Goal: Transaction & Acquisition: Book appointment/travel/reservation

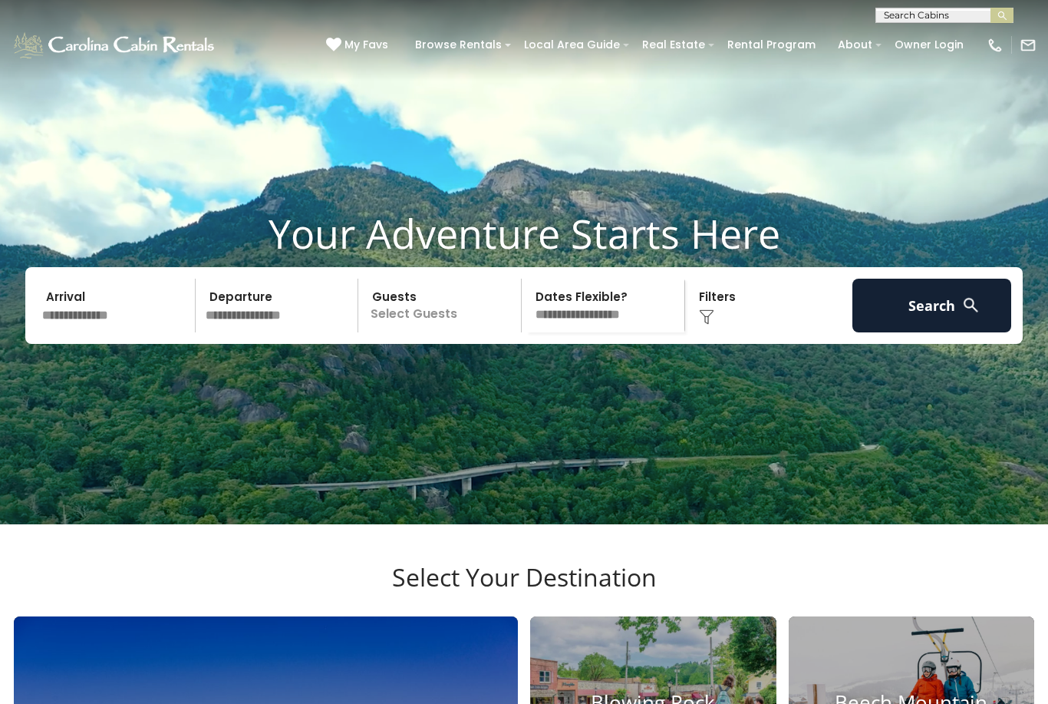
click at [948, 16] on input "text" at bounding box center [943, 18] width 134 height 15
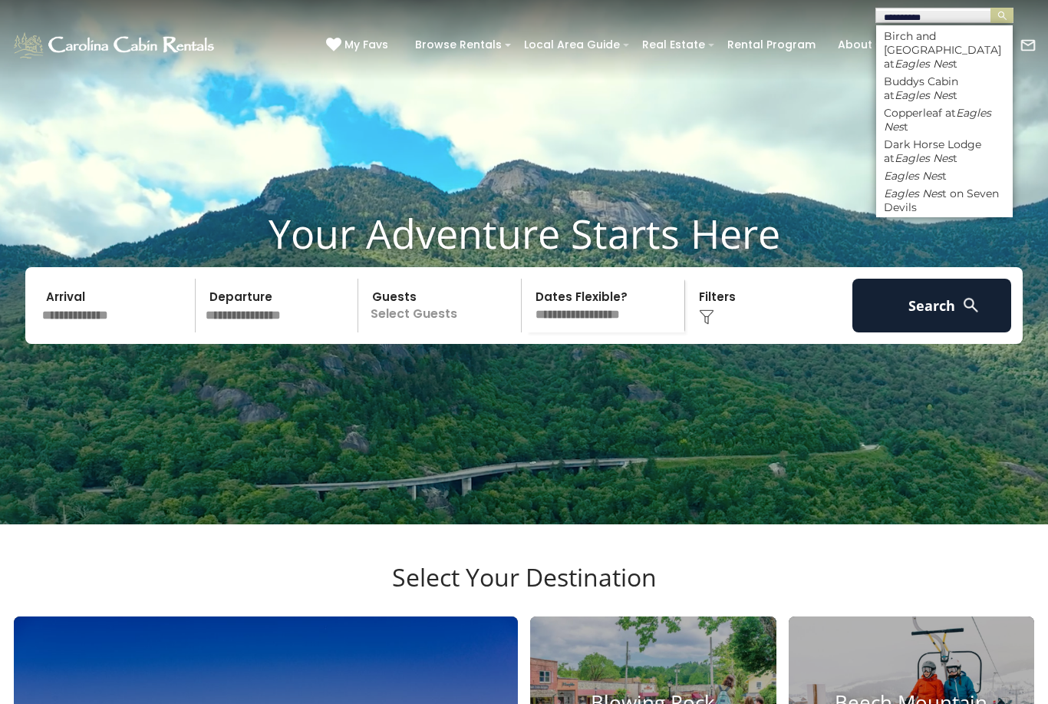
type input "**********"
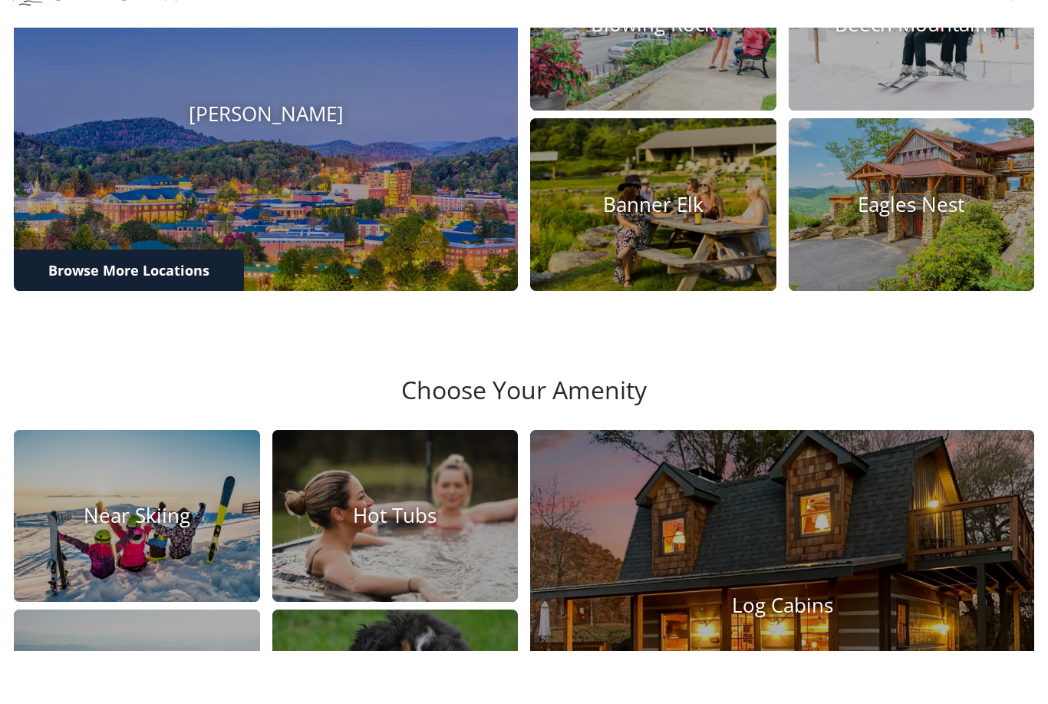
scroll to position [664, 0]
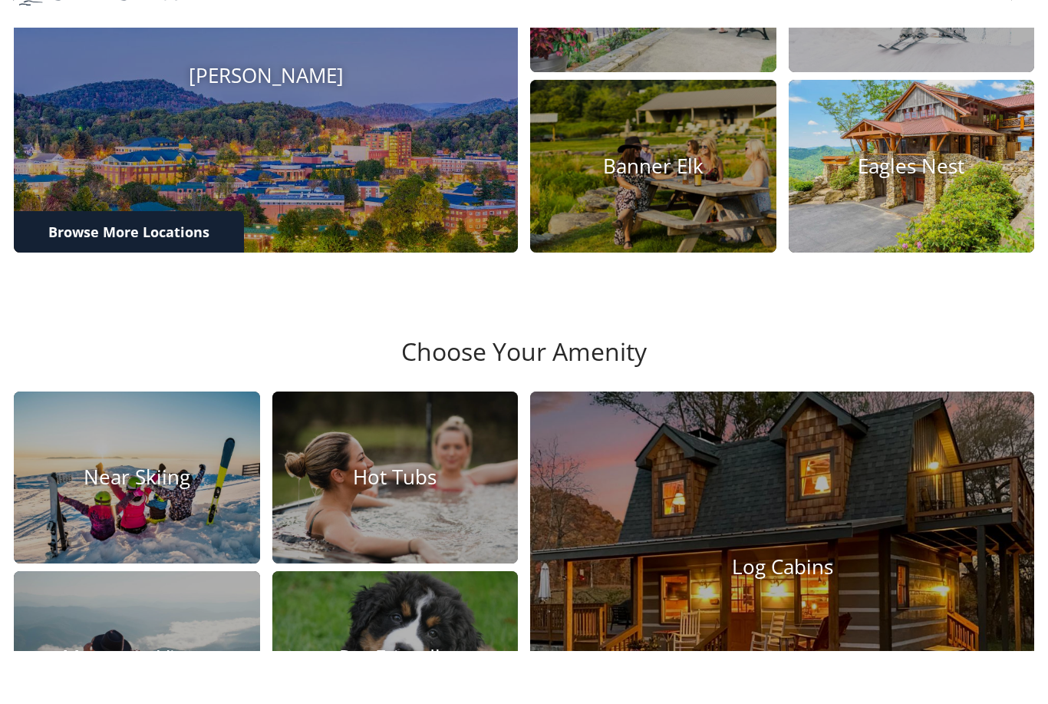
click at [931, 203] on img at bounding box center [911, 219] width 271 height 190
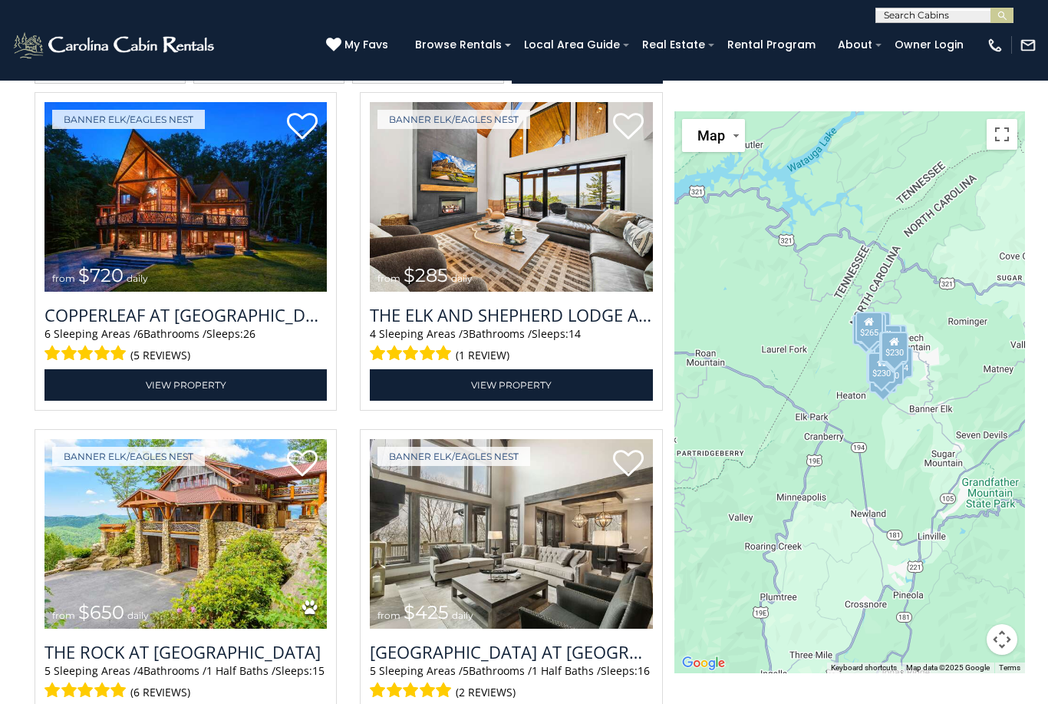
scroll to position [1767, 0]
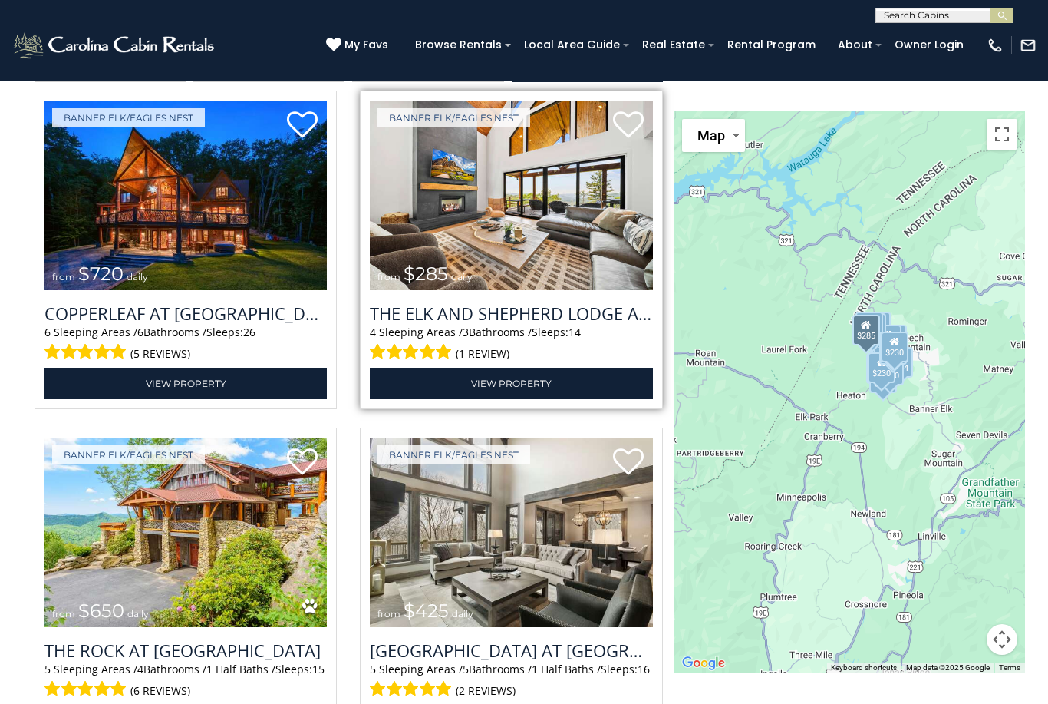
click at [539, 290] on img at bounding box center [511, 196] width 282 height 190
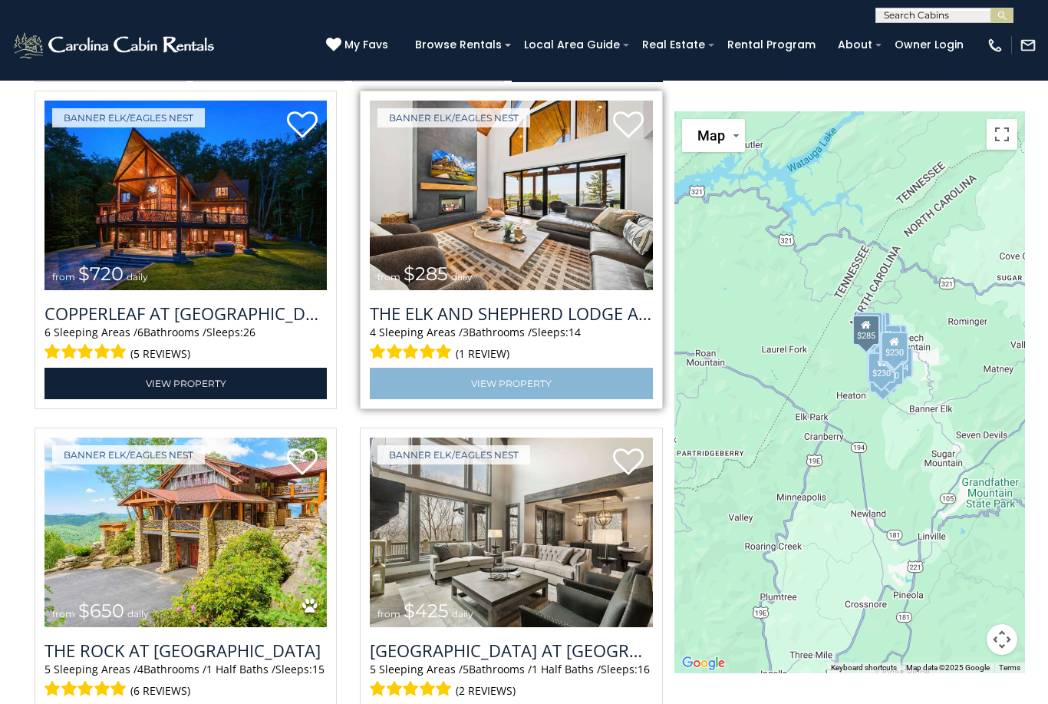
click at [535, 399] on link "View Property" at bounding box center [511, 383] width 282 height 31
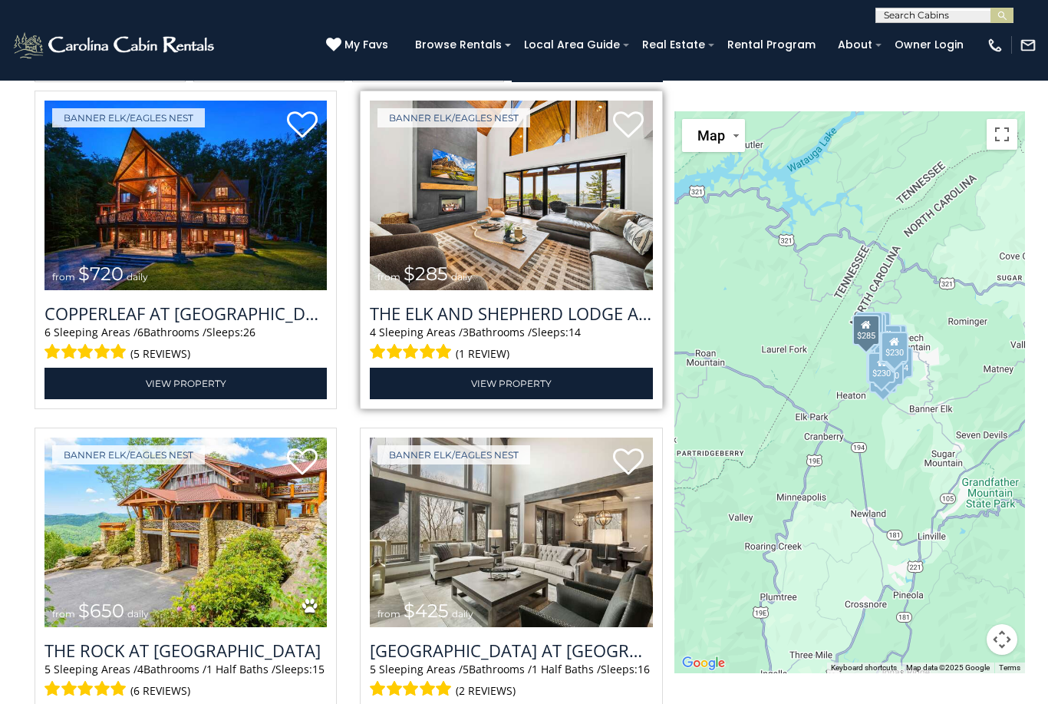
click at [555, 367] on div "The Elk And Shepherd Lodge at Eagles Nest 4 Sleeping Areas / 3 Bathrooms / Slee…" at bounding box center [511, 344] width 282 height 109
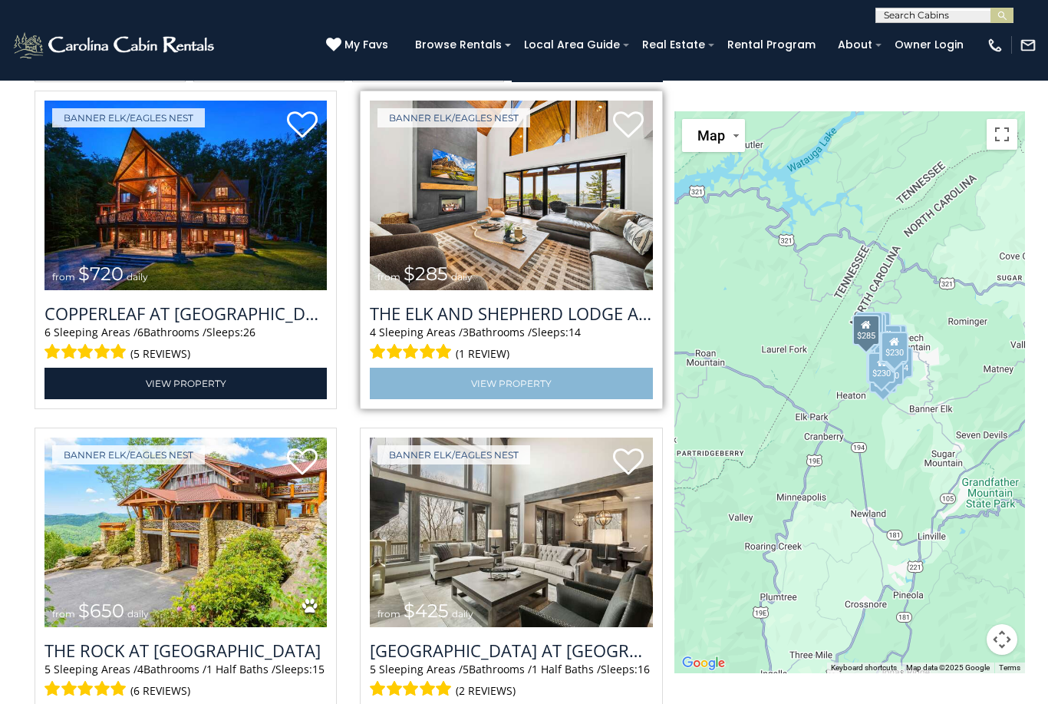
click at [467, 399] on link "View Property" at bounding box center [511, 383] width 282 height 31
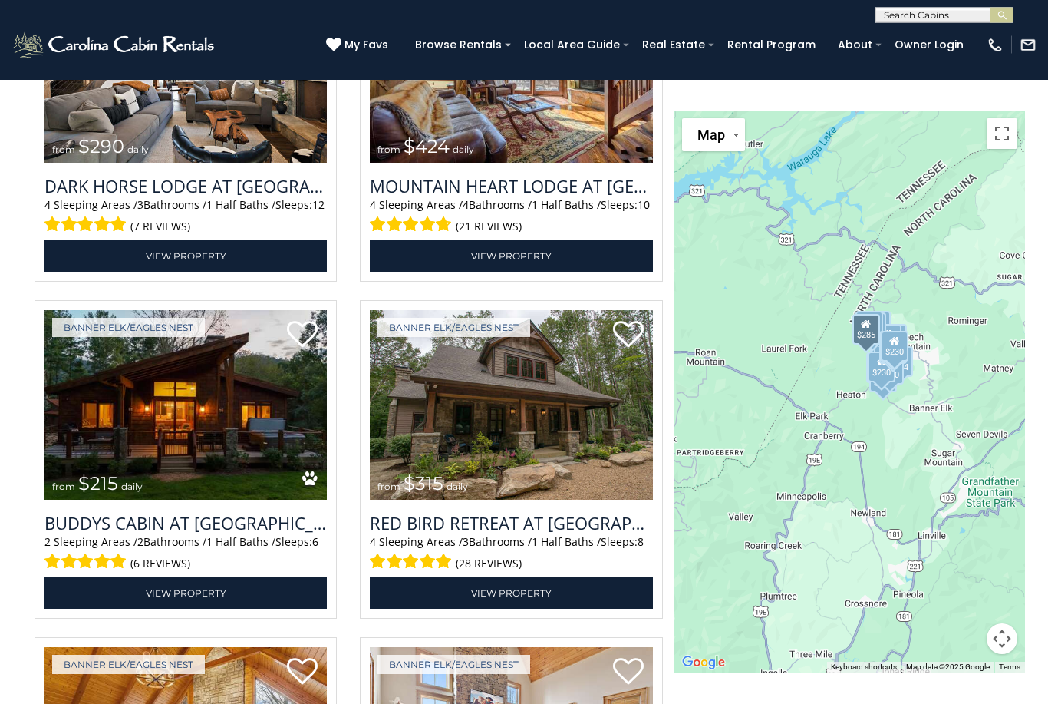
scroll to position [3242, 0]
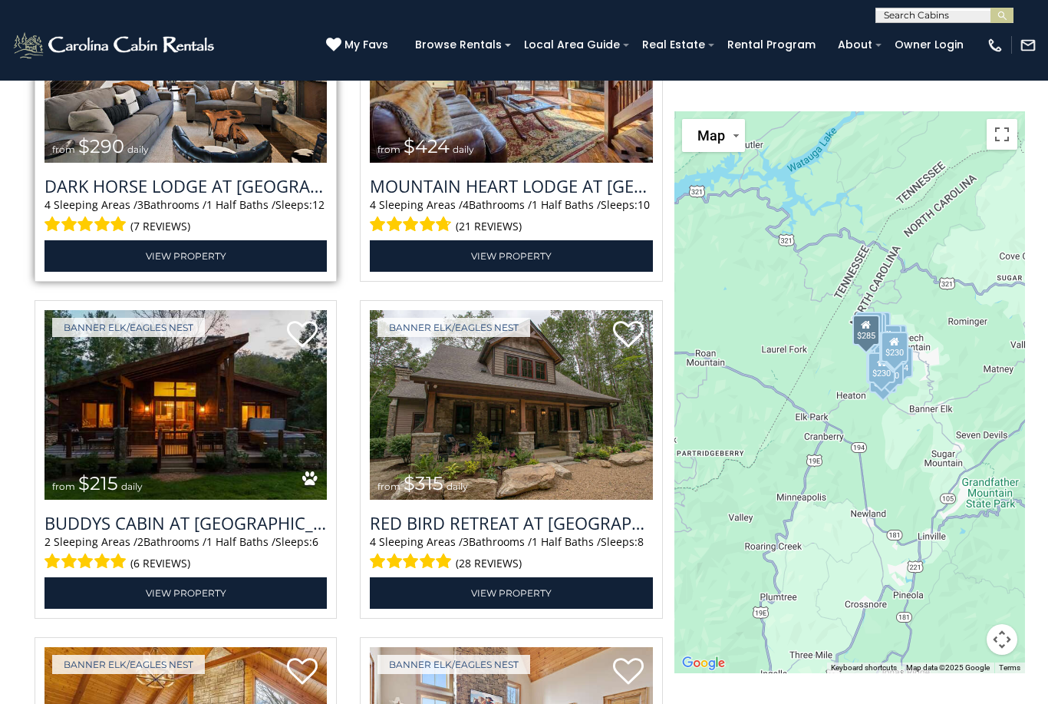
click at [213, 163] on img at bounding box center [186, 68] width 282 height 190
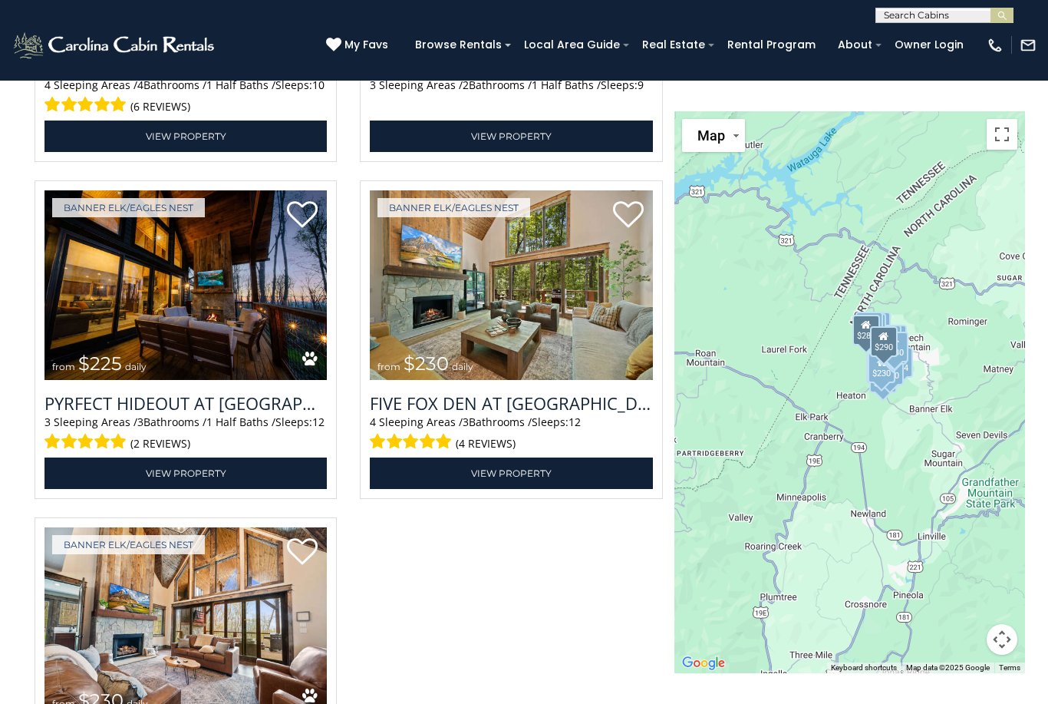
scroll to position [4374, 0]
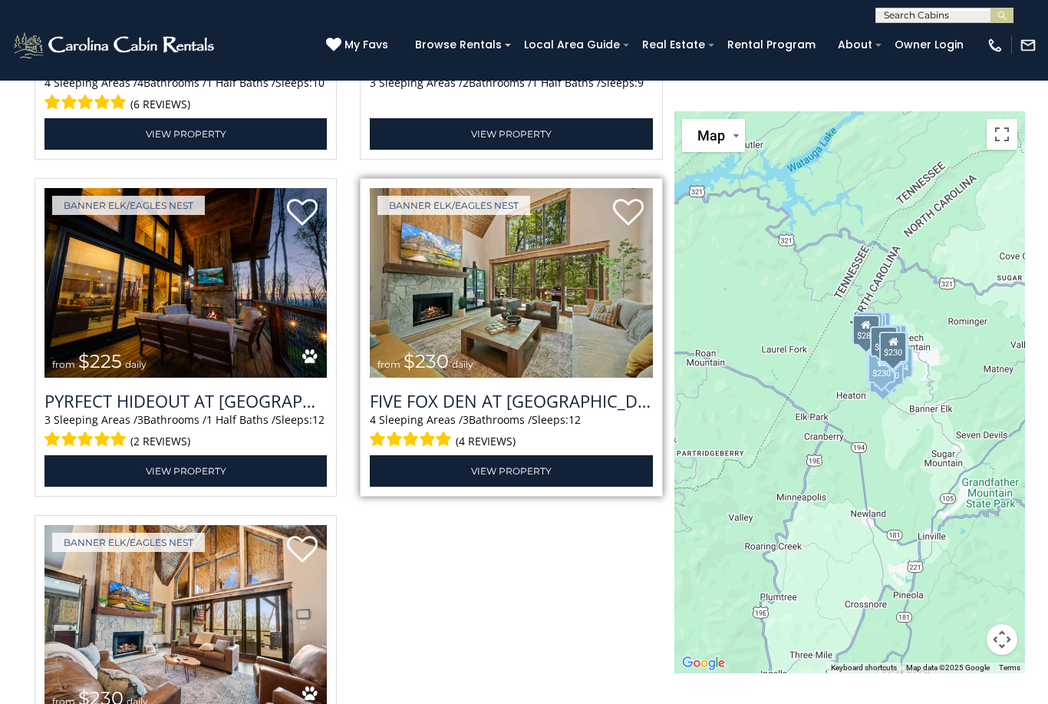
click at [593, 377] on img at bounding box center [511, 283] width 282 height 190
click at [609, 451] on div "4 Sleeping Areas / 3 Bathrooms / Sleeps: 12 (4 reviews)" at bounding box center [511, 431] width 282 height 39
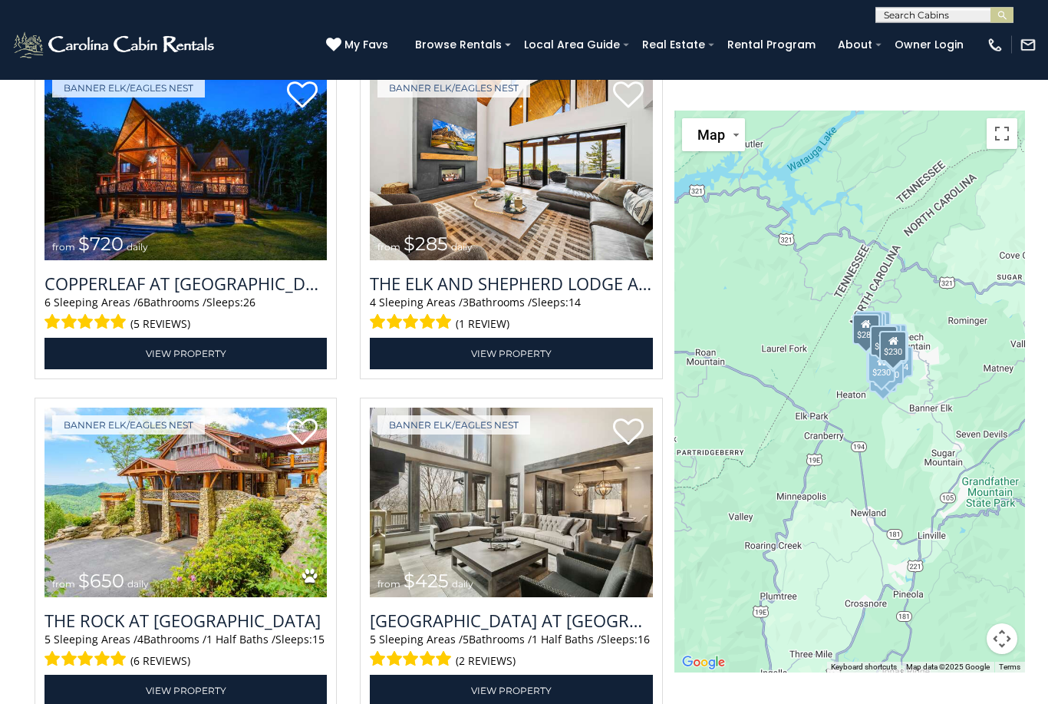
scroll to position [1799, 0]
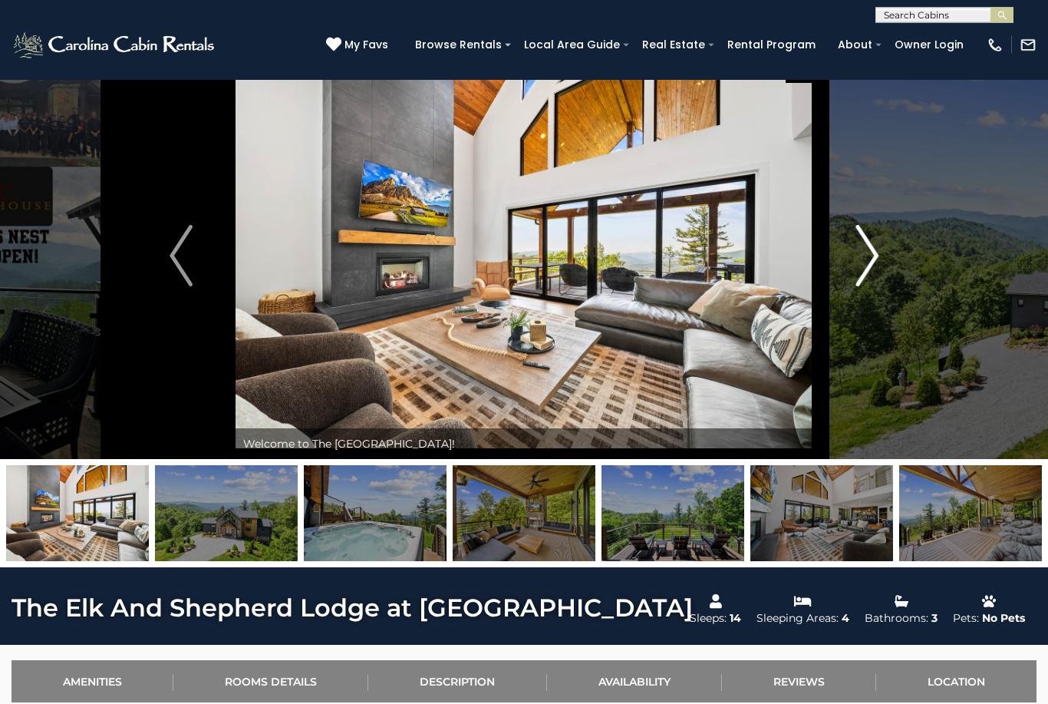
scroll to position [28, 0]
click at [261, 533] on img at bounding box center [226, 513] width 143 height 96
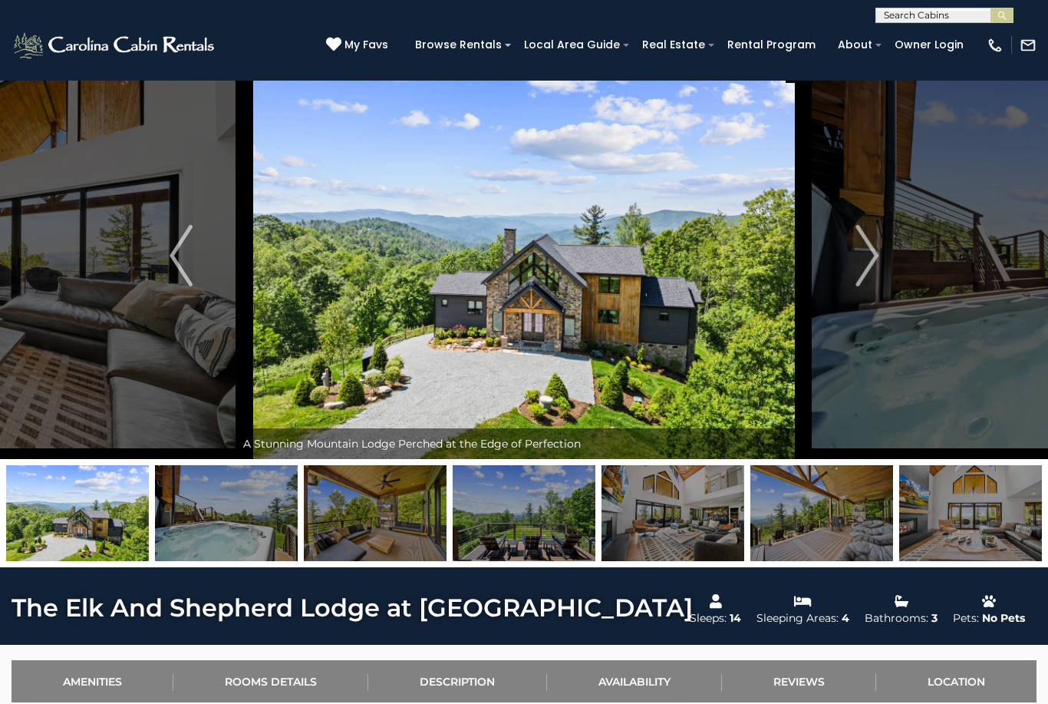
click at [388, 526] on img at bounding box center [375, 513] width 143 height 96
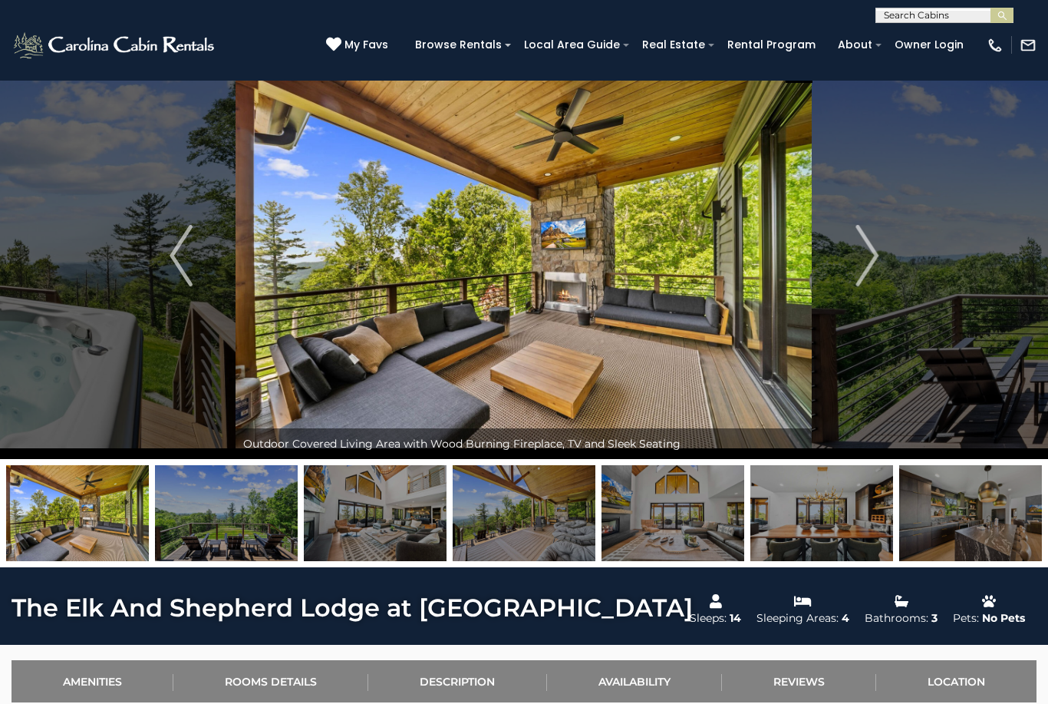
click at [489, 518] on img at bounding box center [524, 513] width 143 height 96
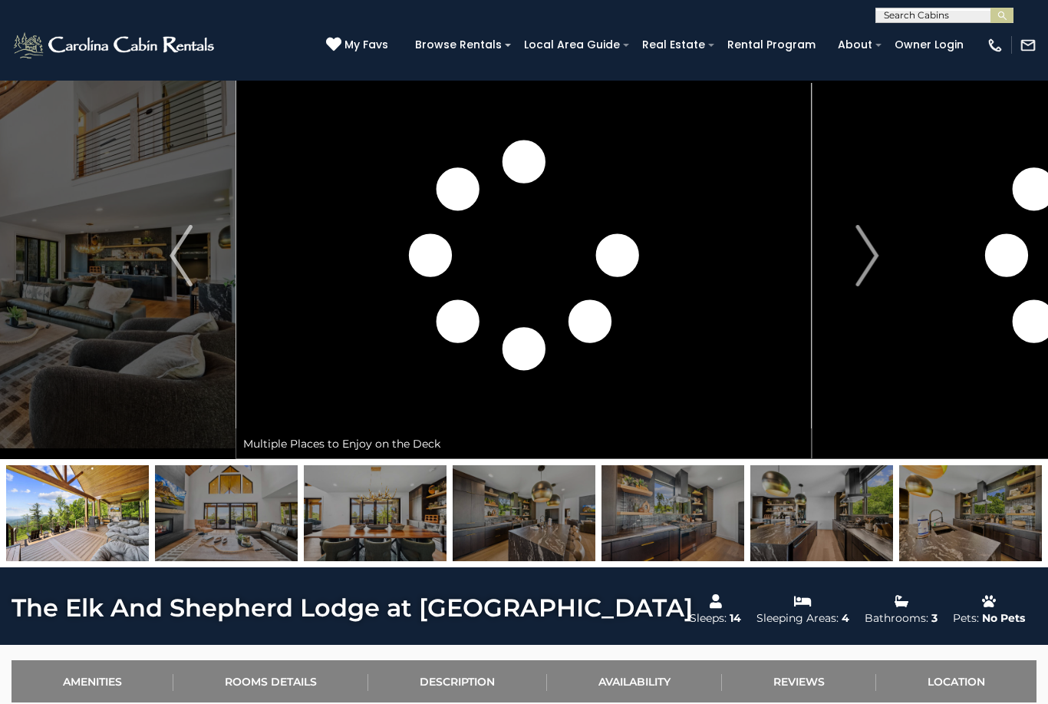
click at [565, 554] on img at bounding box center [524, 513] width 143 height 96
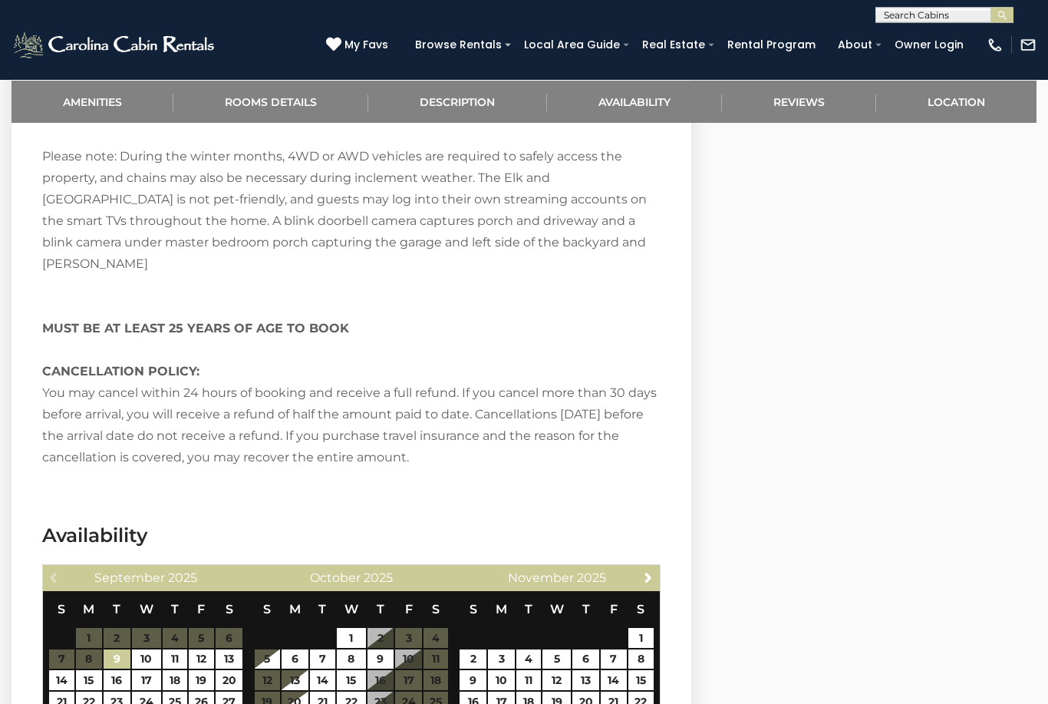
scroll to position [2761, 0]
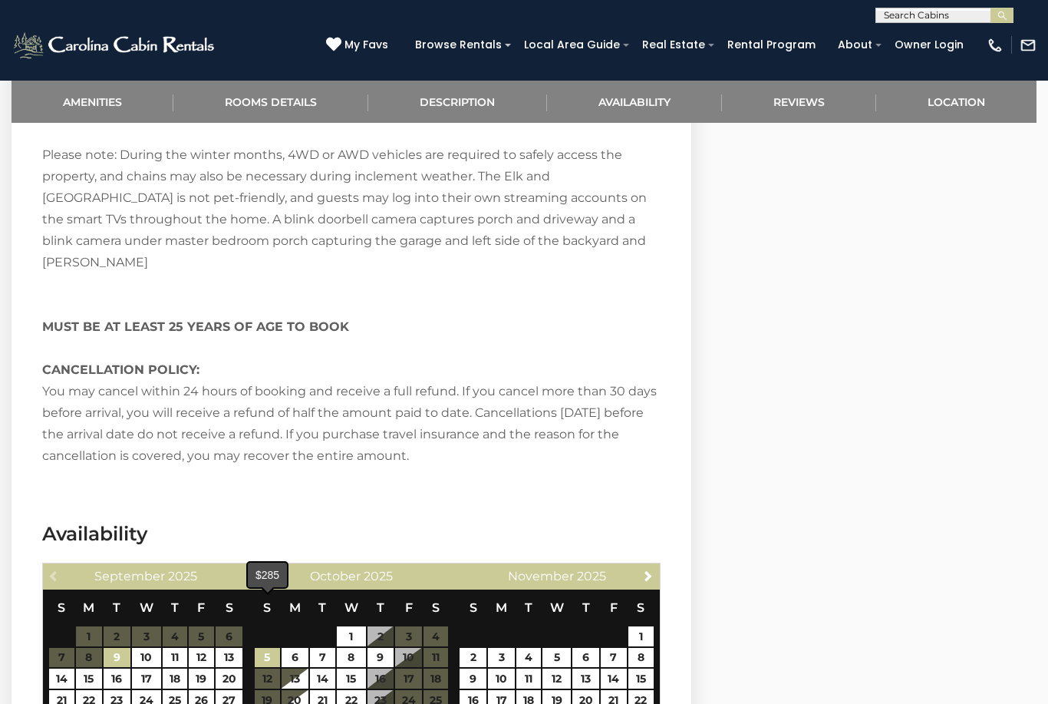
click at [279, 648] on link "5" at bounding box center [267, 658] width 25 height 20
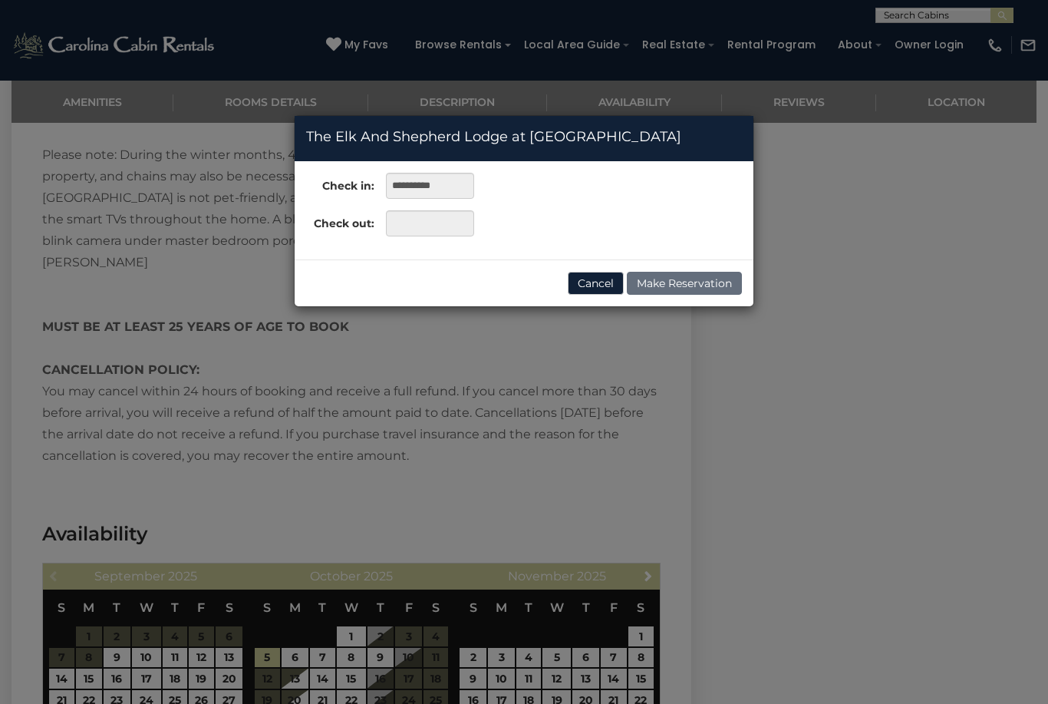
click at [386, 612] on div "**********" at bounding box center [524, 352] width 1048 height 704
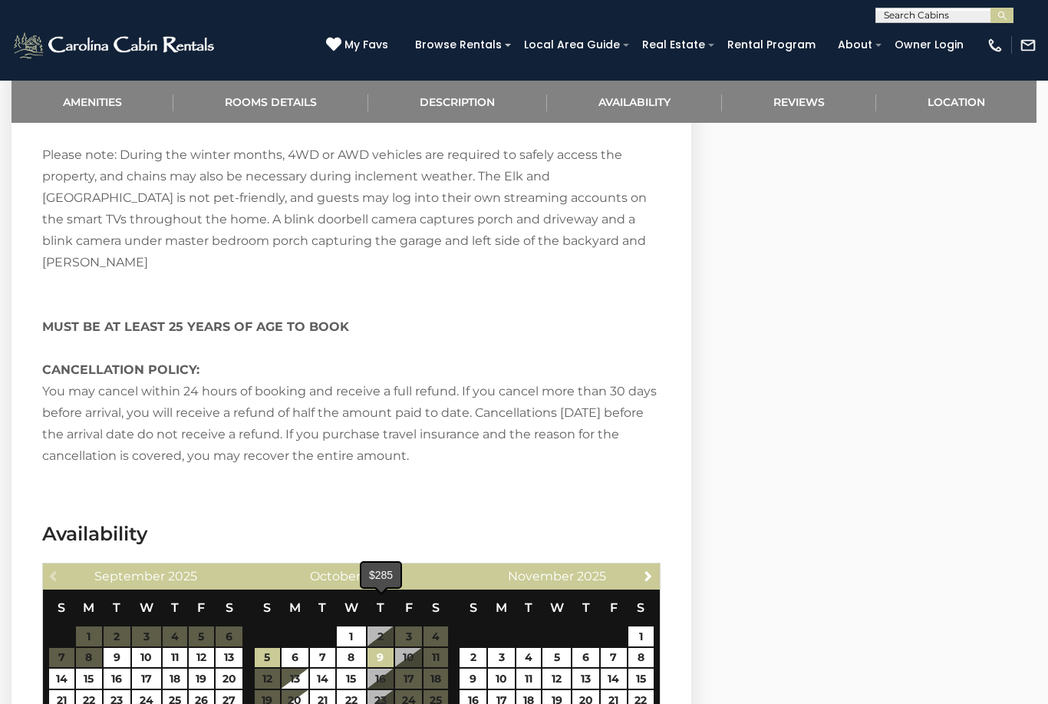
click at [390, 648] on link "9" at bounding box center [381, 658] width 27 height 20
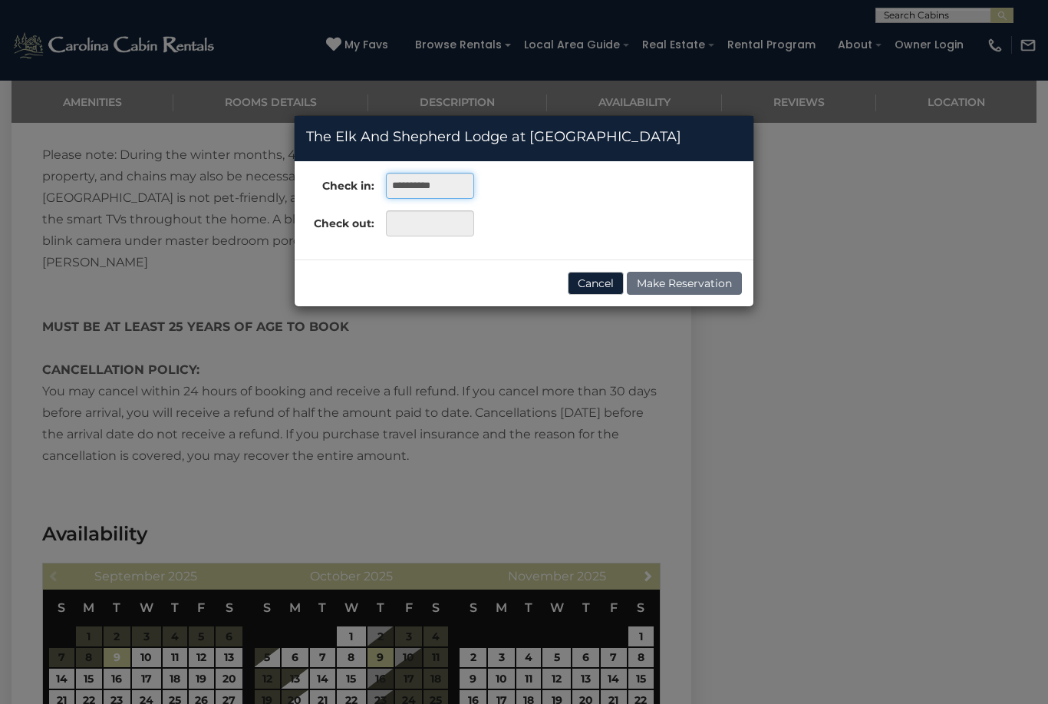
click at [442, 183] on input "**********" at bounding box center [430, 186] width 88 height 26
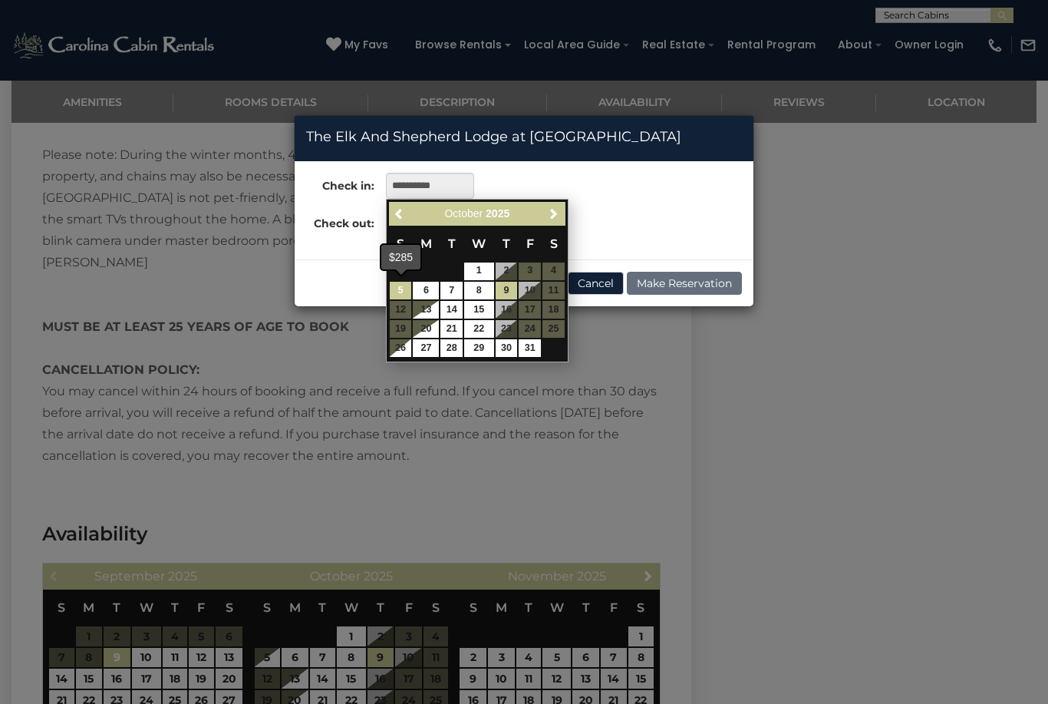
click at [406, 286] on link "5" at bounding box center [401, 291] width 22 height 18
type input "**********"
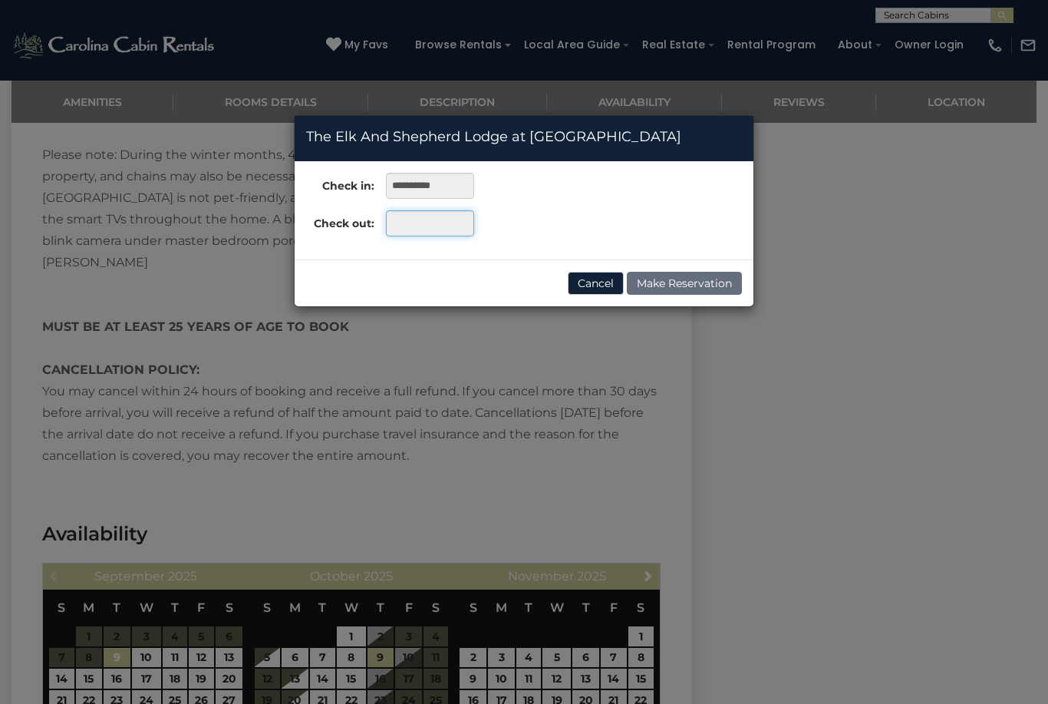
click at [442, 221] on input "text" at bounding box center [430, 223] width 88 height 26
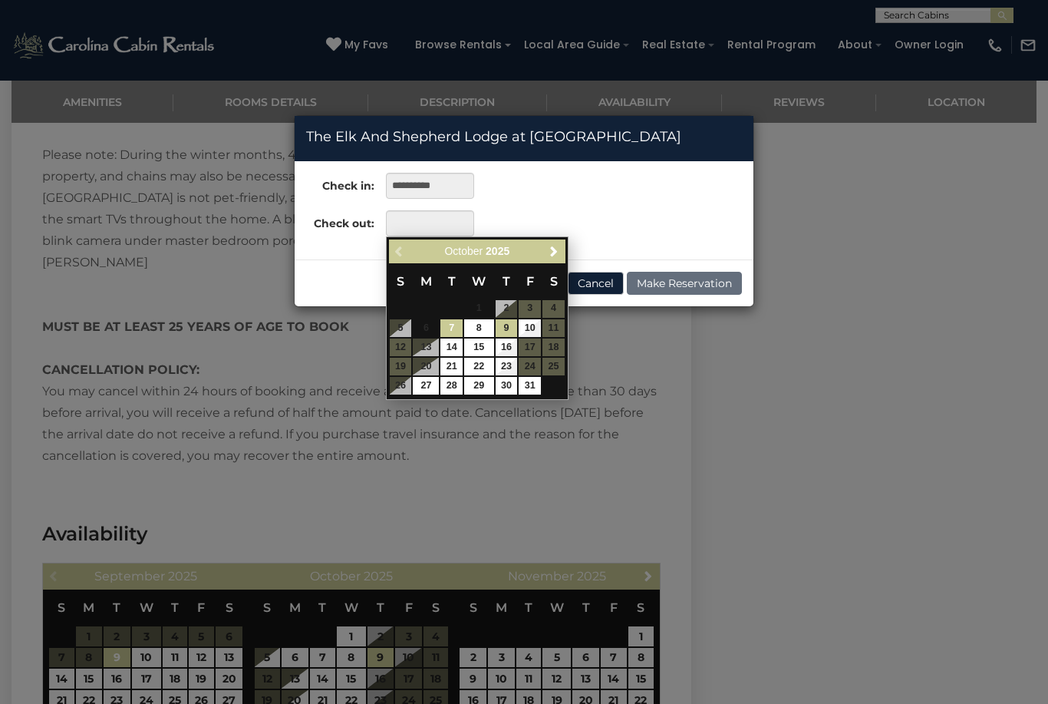
click at [513, 322] on link "9" at bounding box center [507, 328] width 22 height 18
type input "**********"
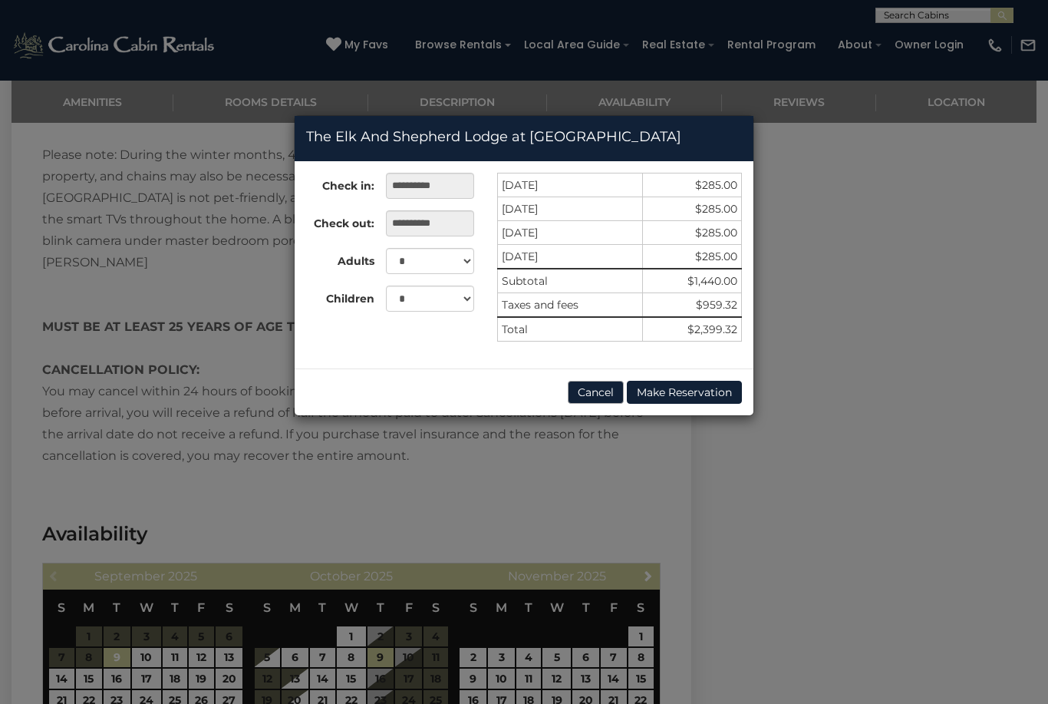
click at [596, 395] on button "Cancel" at bounding box center [596, 392] width 56 height 23
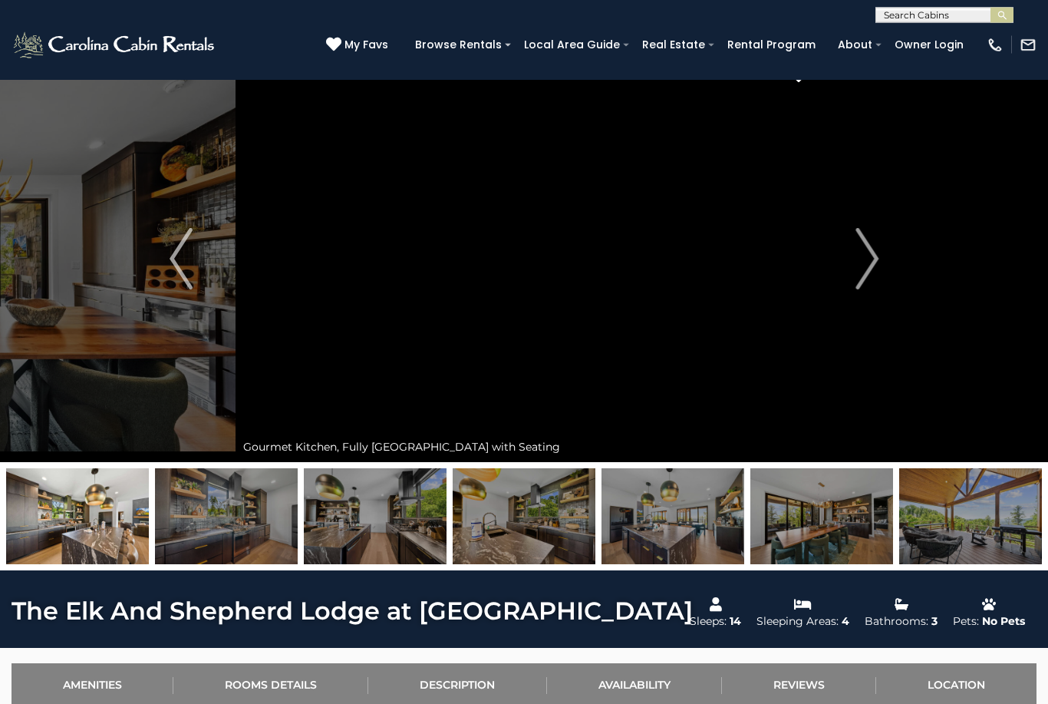
scroll to position [25, 0]
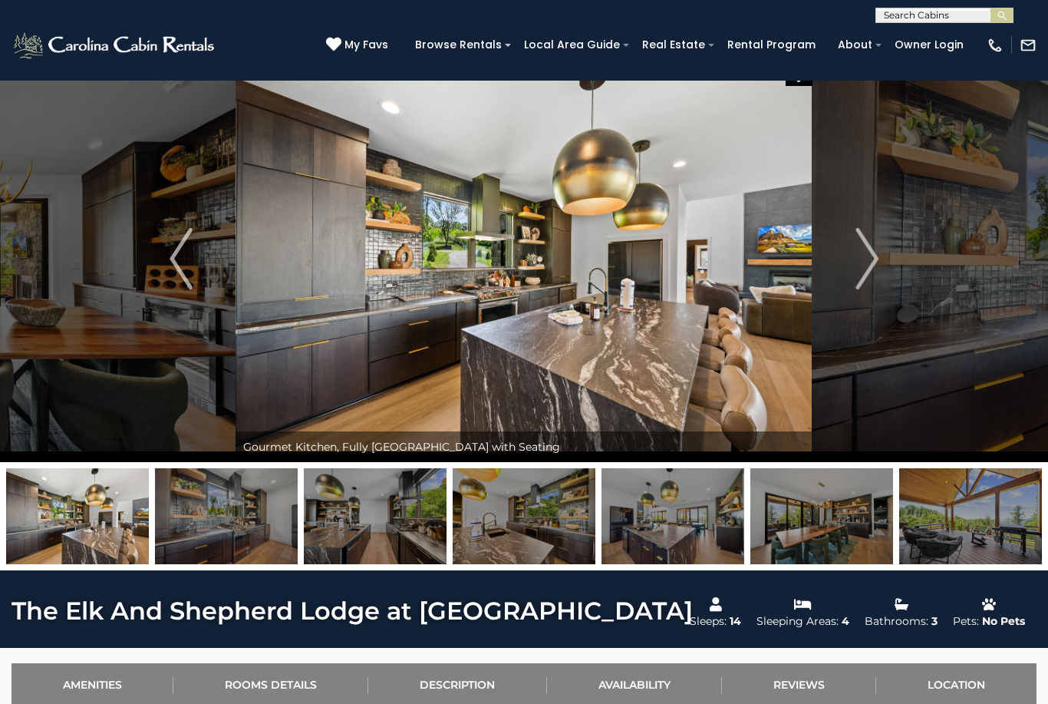
click at [387, 523] on img at bounding box center [375, 516] width 143 height 96
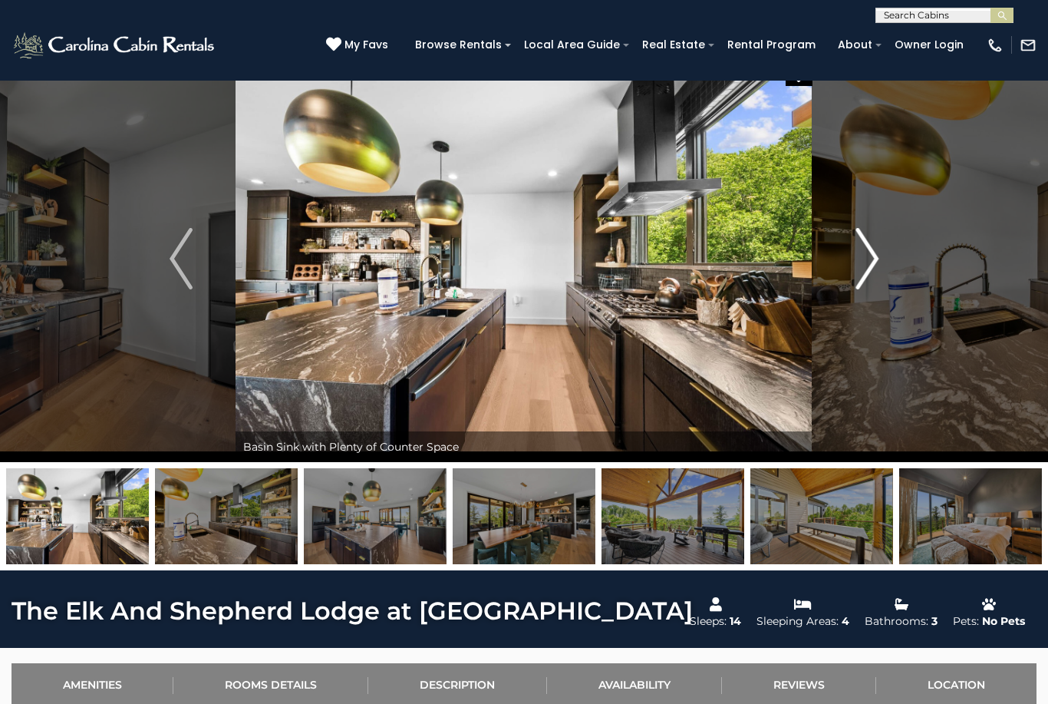
click at [868, 258] on img "Next" at bounding box center [867, 258] width 23 height 61
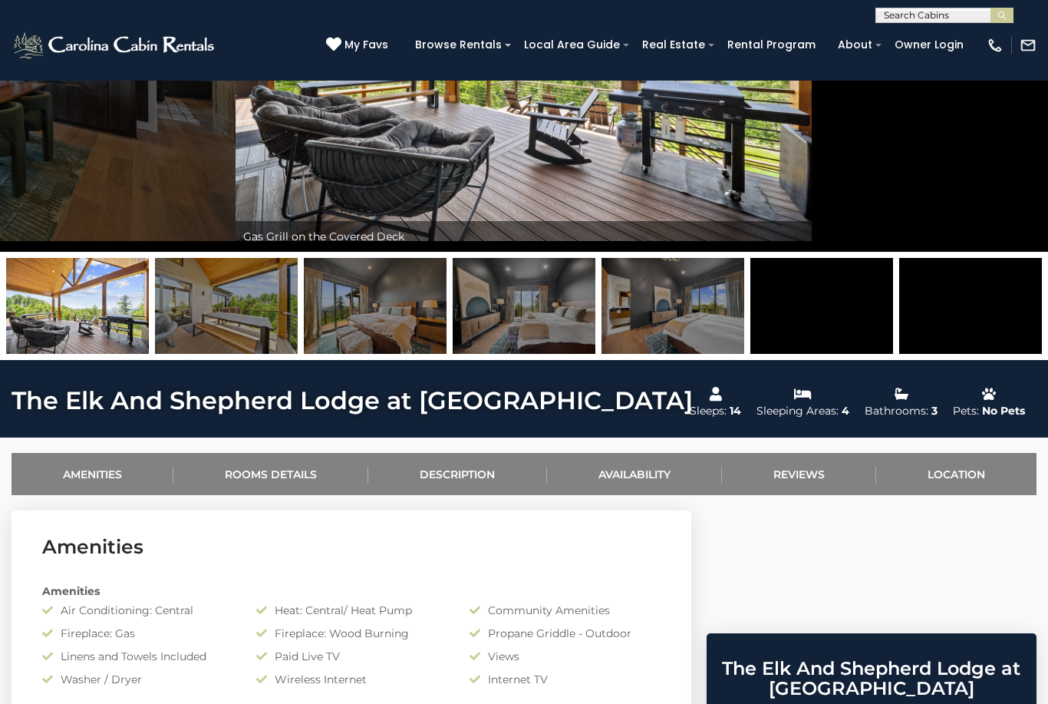
scroll to position [234, 0]
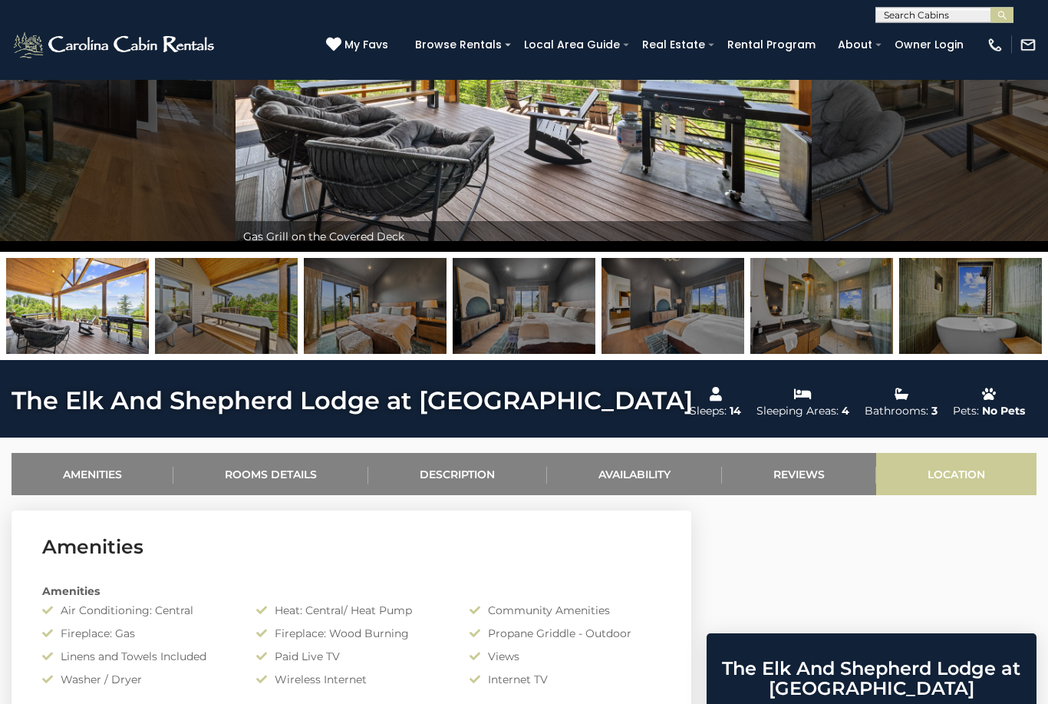
click at [976, 481] on link "Location" at bounding box center [956, 474] width 160 height 42
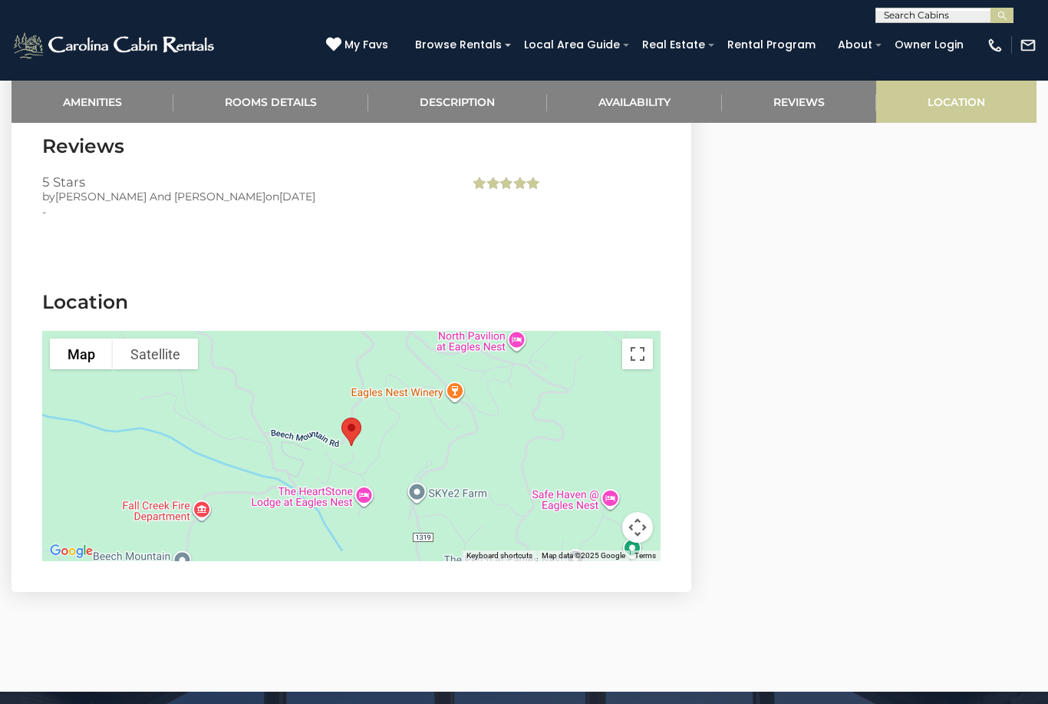
scroll to position [3540, 0]
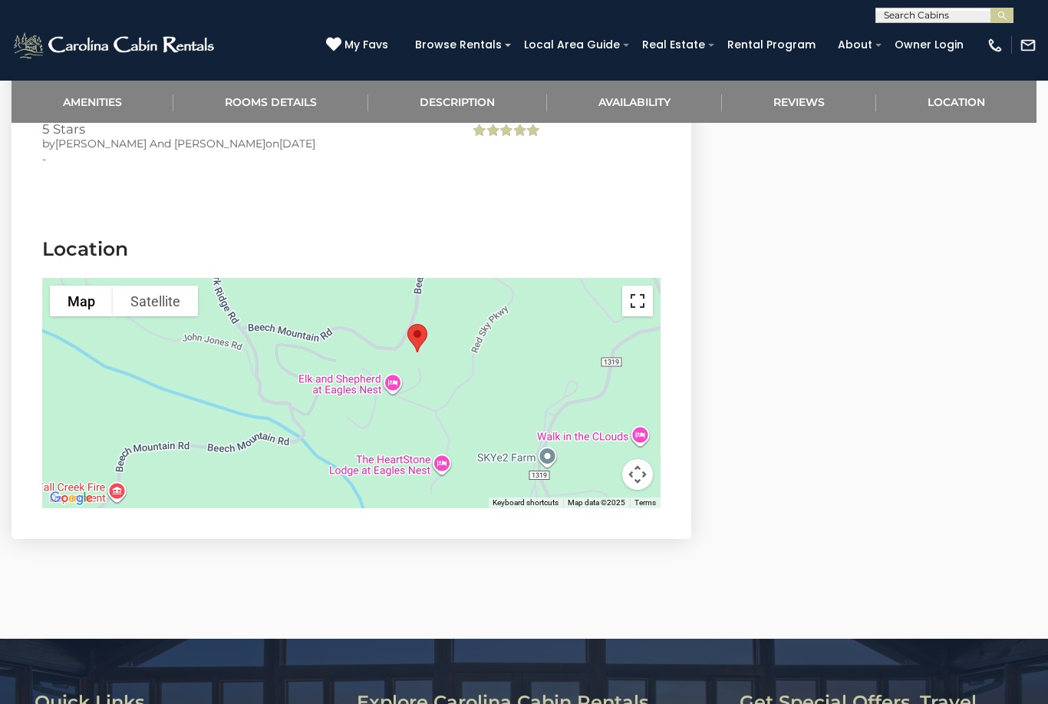
click at [641, 285] on button "Toggle fullscreen view" at bounding box center [637, 300] width 31 height 31
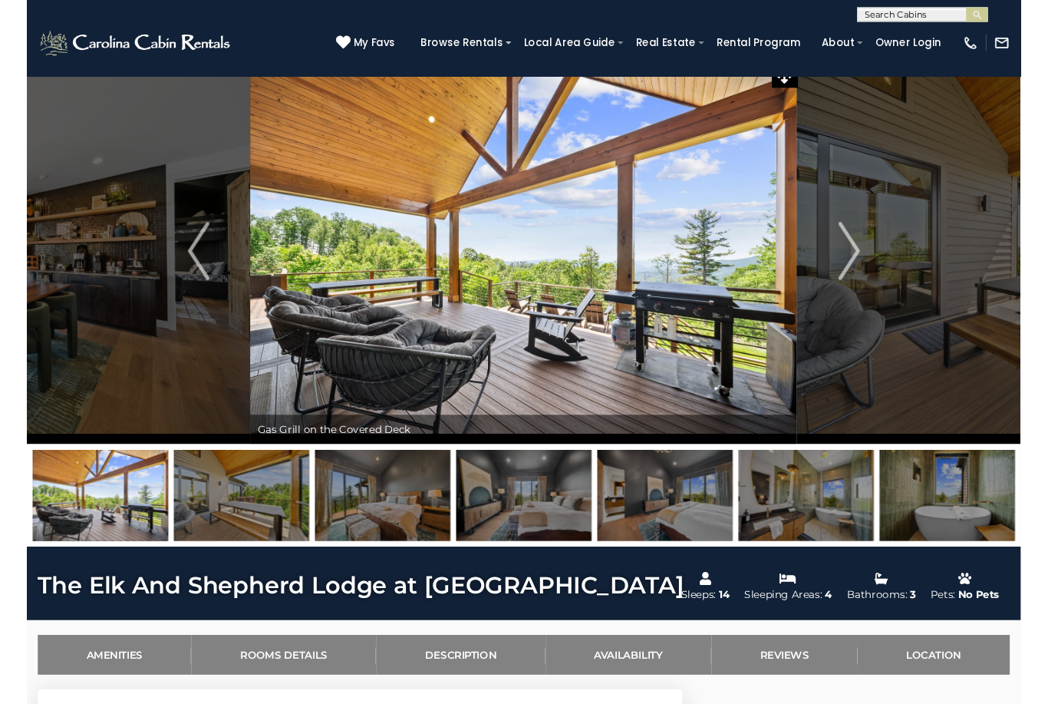
scroll to position [3485, 0]
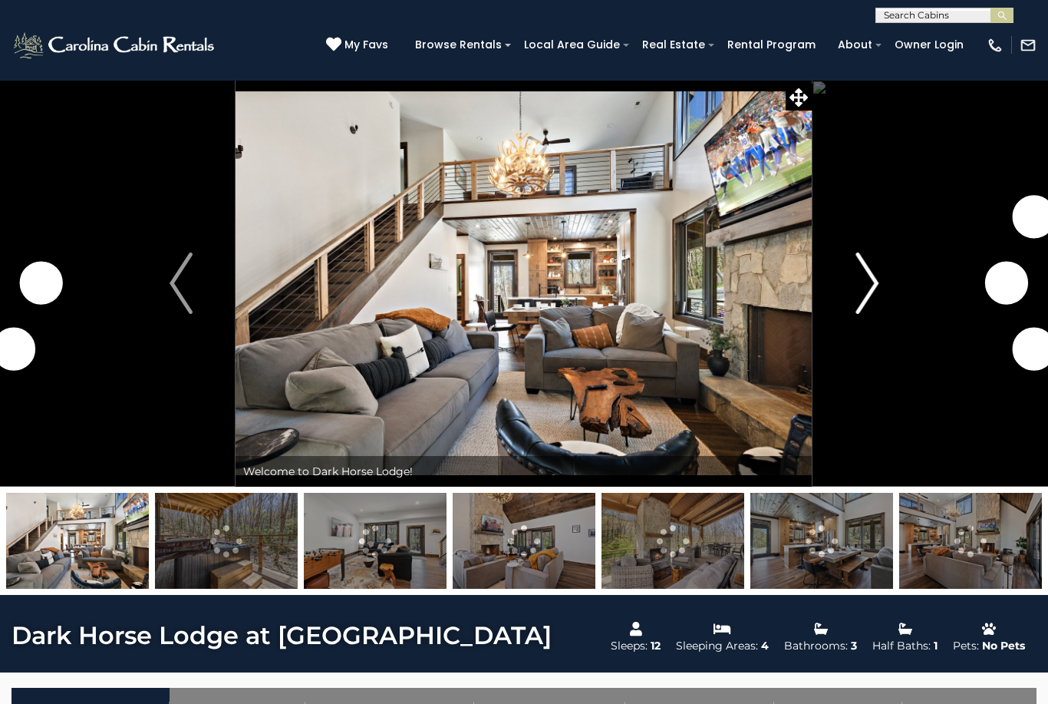
click at [823, 300] on button "Next" at bounding box center [867, 283] width 109 height 407
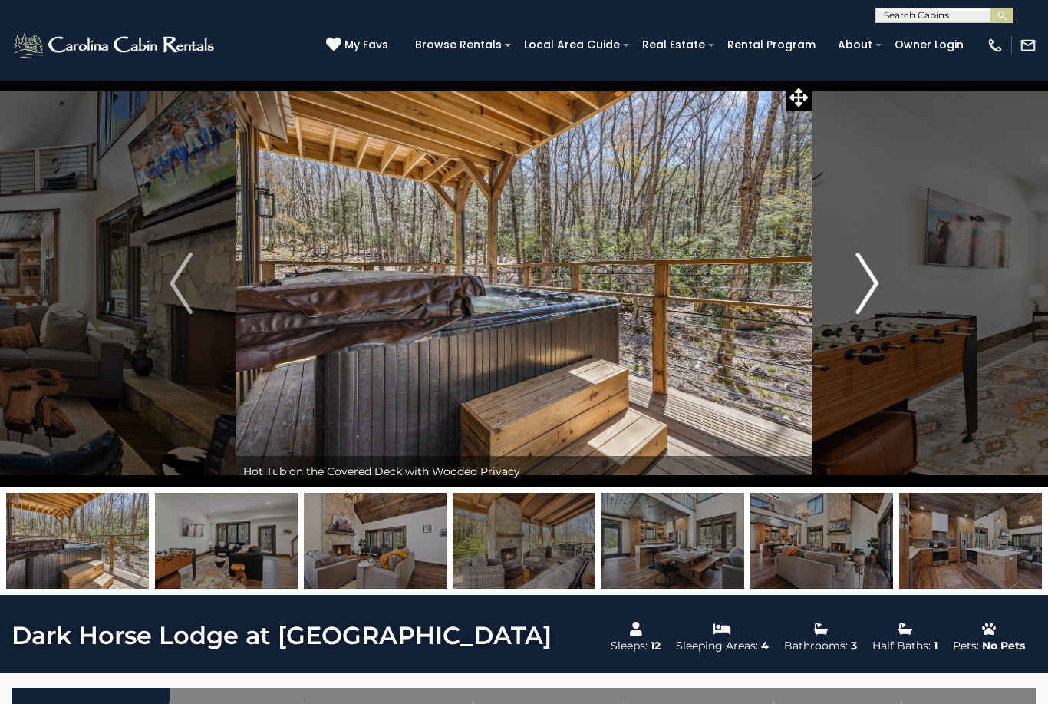
click at [874, 285] on img "Next" at bounding box center [867, 282] width 23 height 61
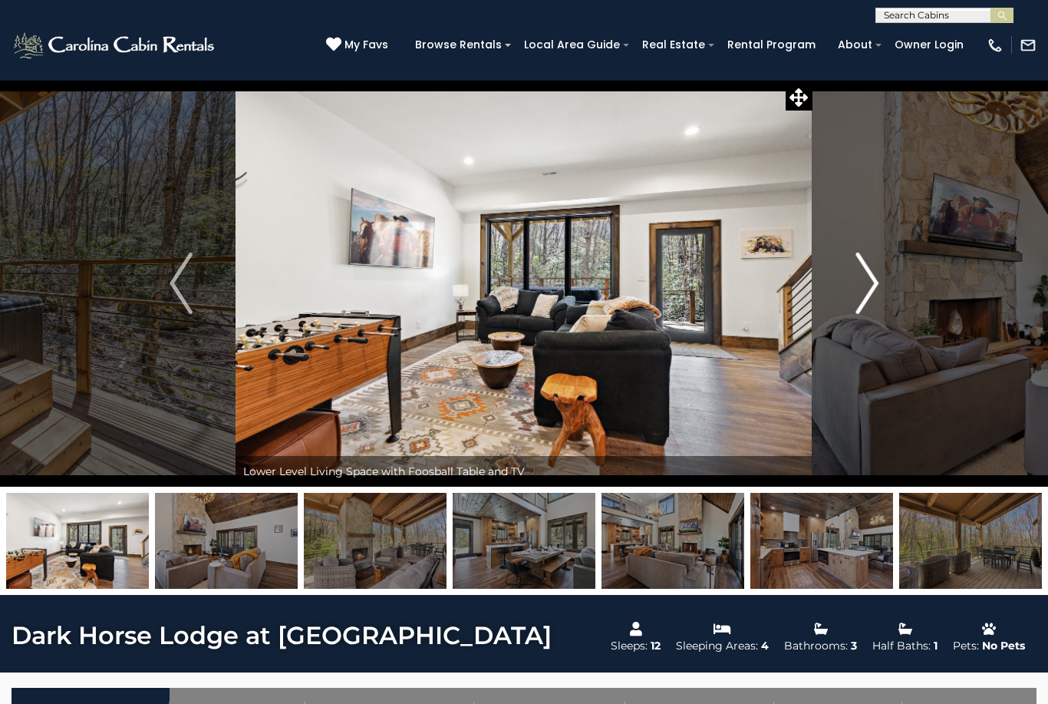
click at [867, 296] on img "Next" at bounding box center [867, 282] width 23 height 61
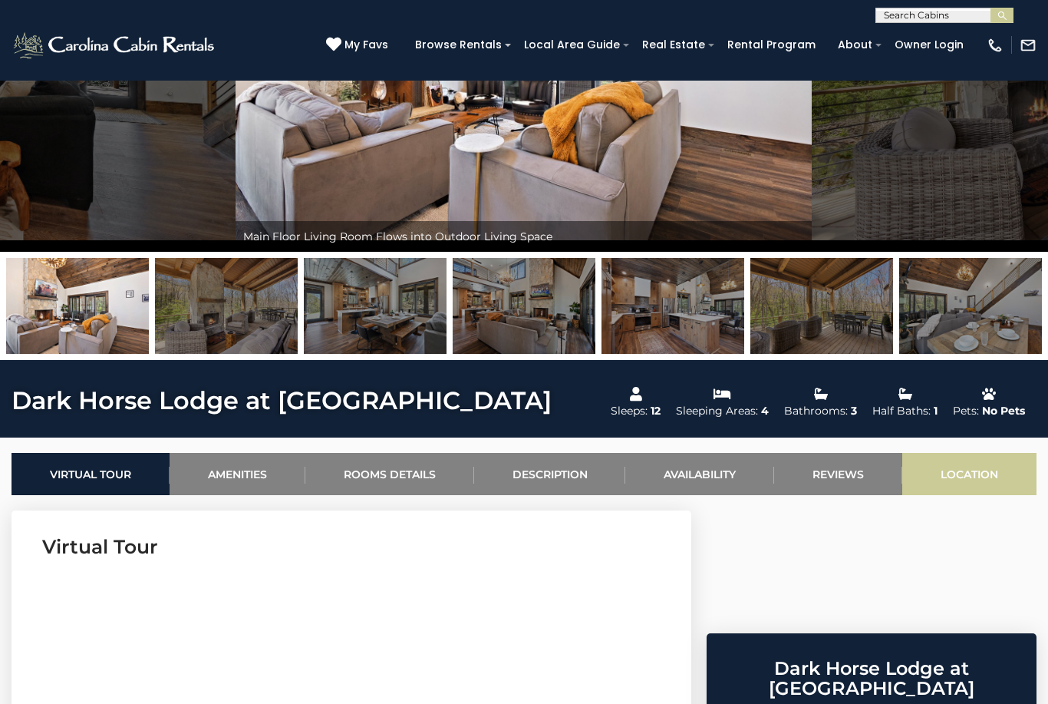
click at [971, 471] on link "Location" at bounding box center [969, 474] width 134 height 42
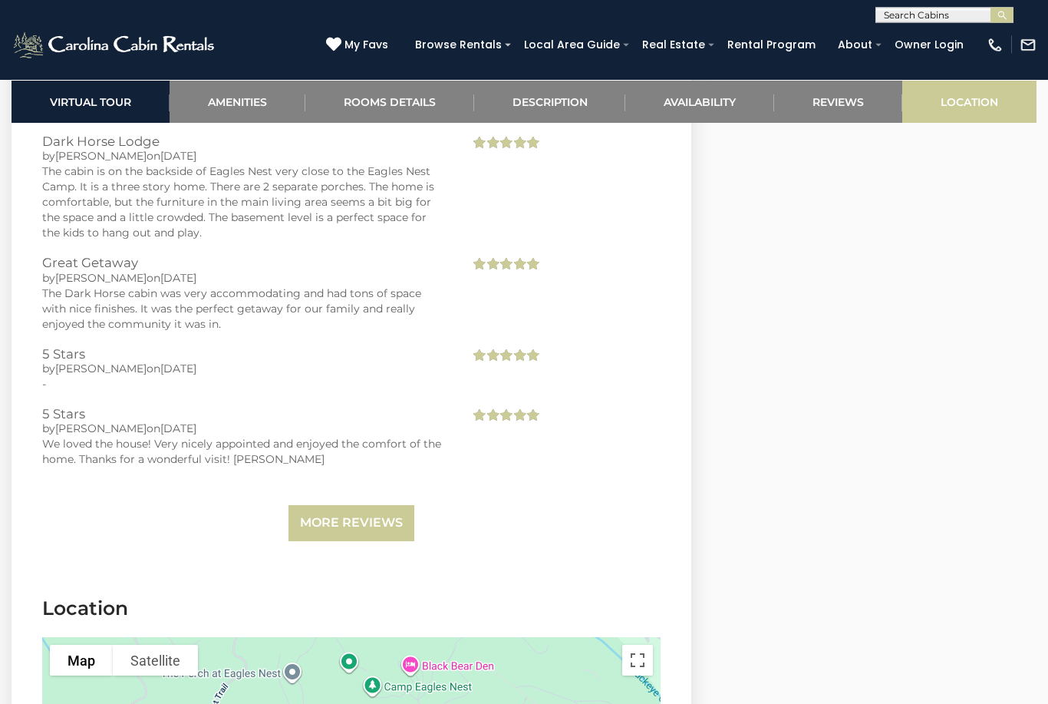
scroll to position [3523, 0]
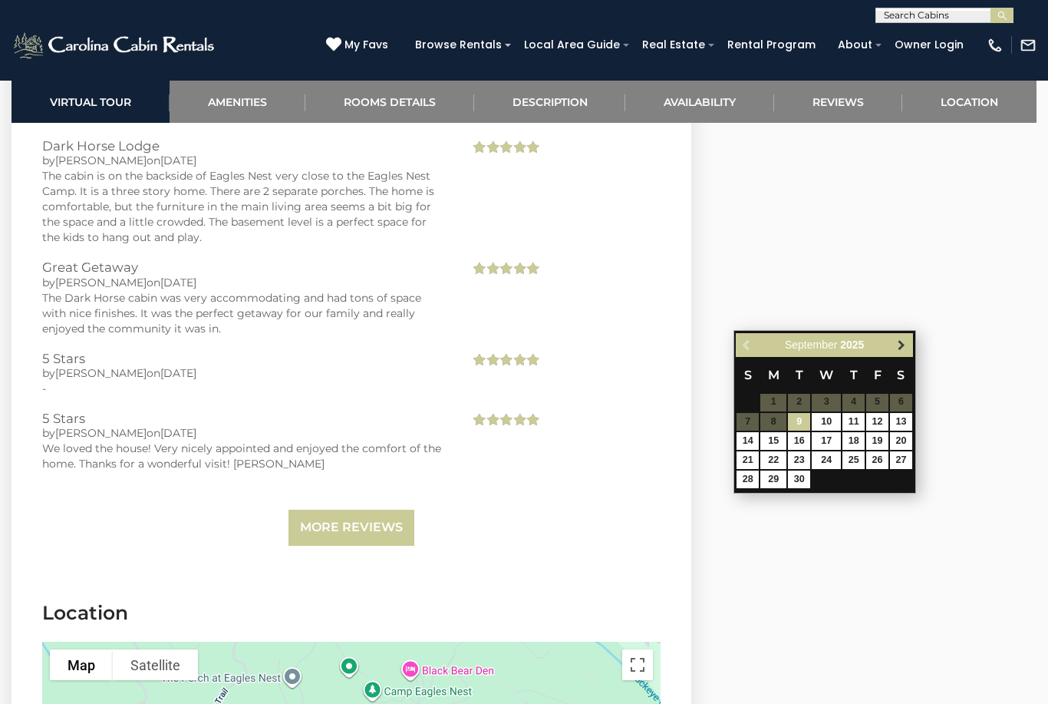
click at [909, 348] on link "Next" at bounding box center [901, 344] width 19 height 19
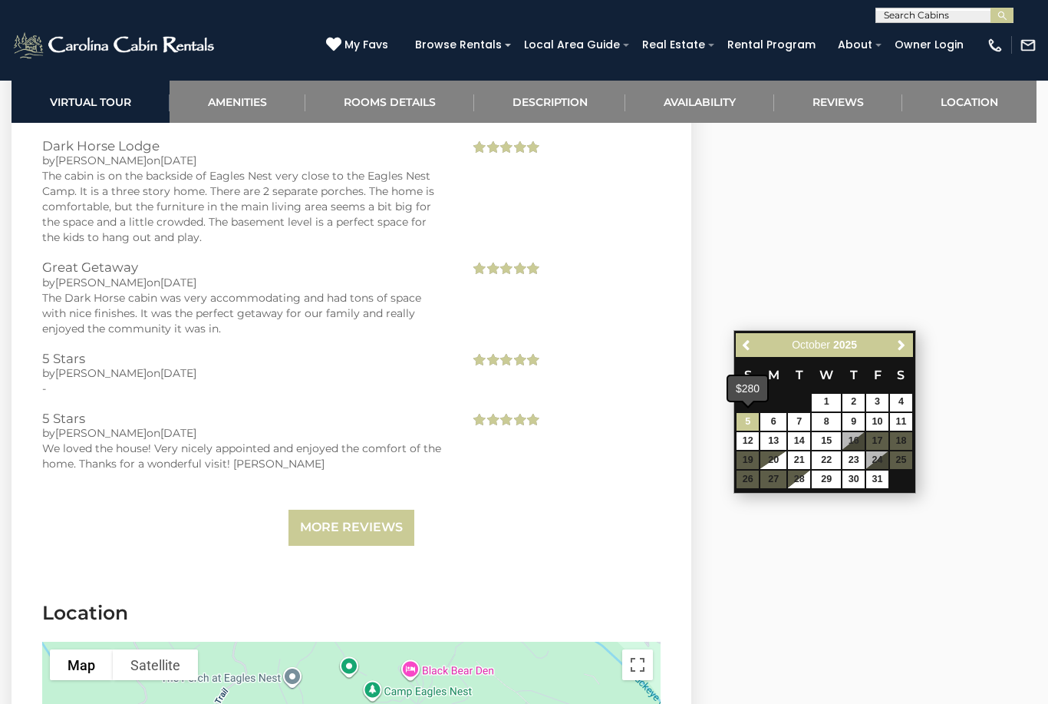
click at [753, 417] on link "5" at bounding box center [748, 422] width 22 height 18
type input "**********"
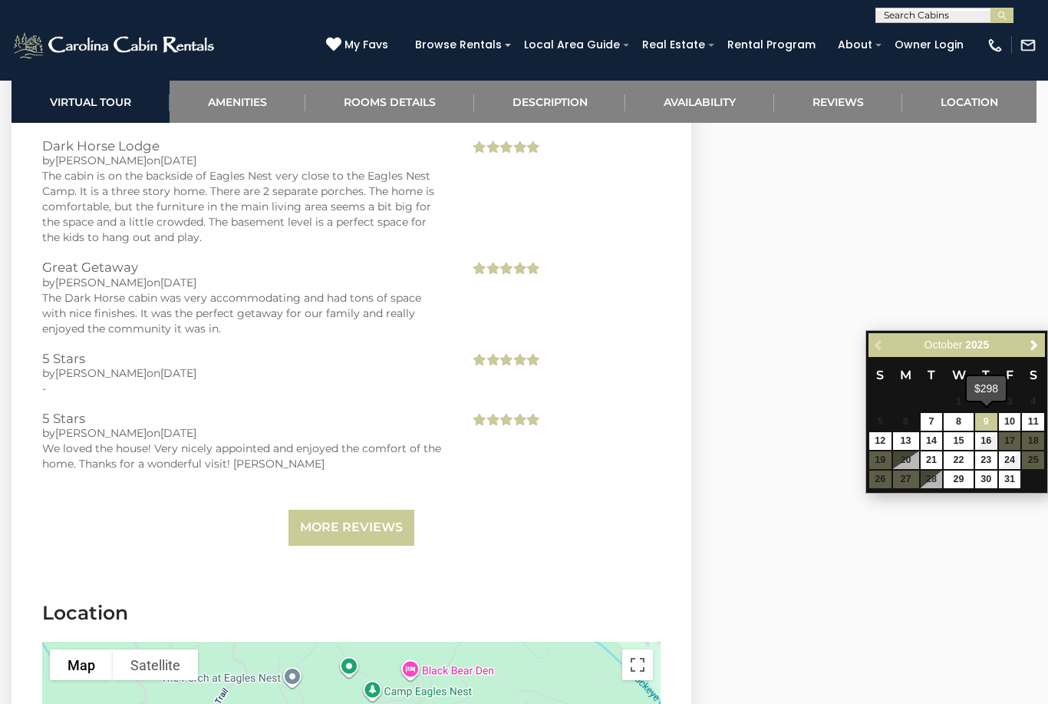
click at [991, 418] on link "9" at bounding box center [986, 422] width 22 height 18
type input "**********"
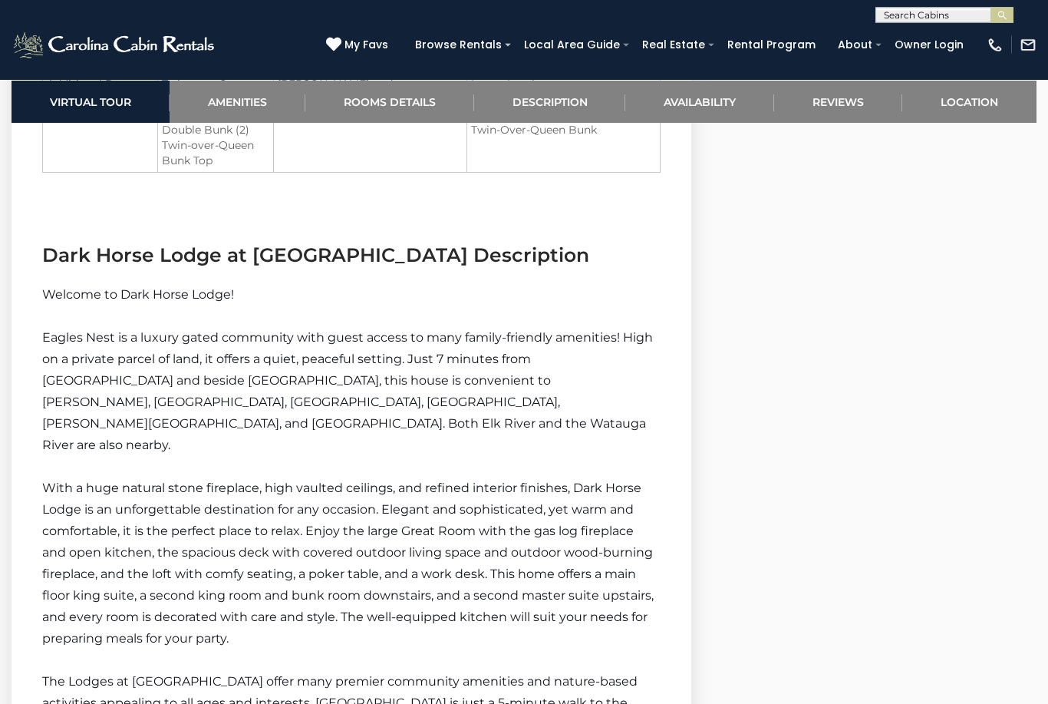
scroll to position [2051, 0]
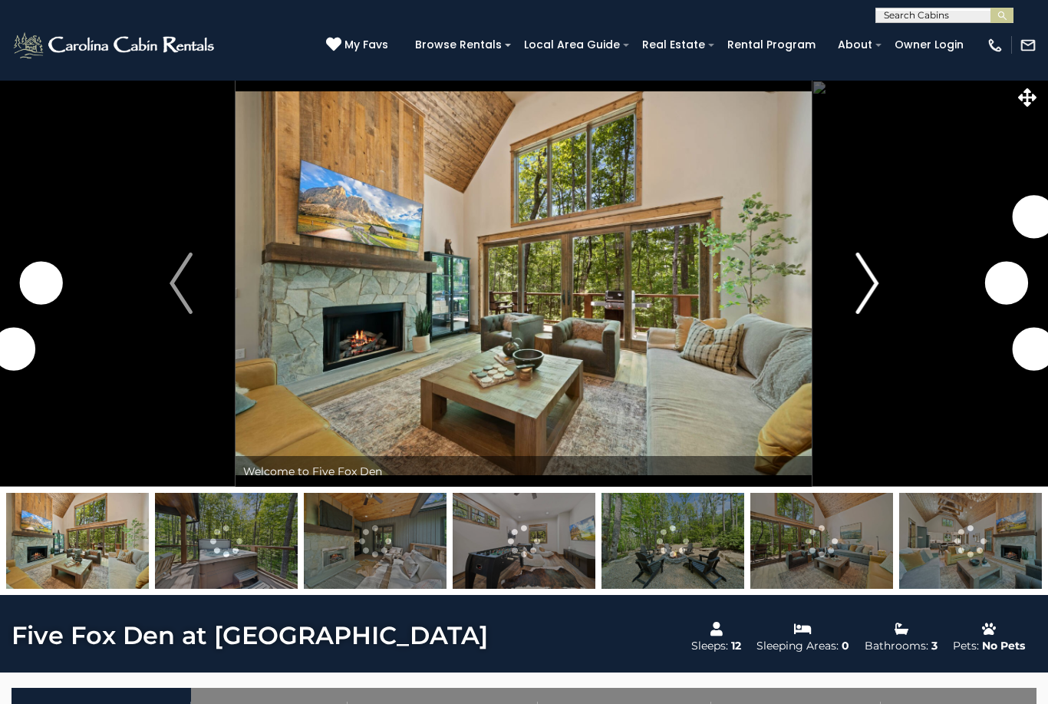
click at [854, 292] on button "Next" at bounding box center [867, 283] width 109 height 407
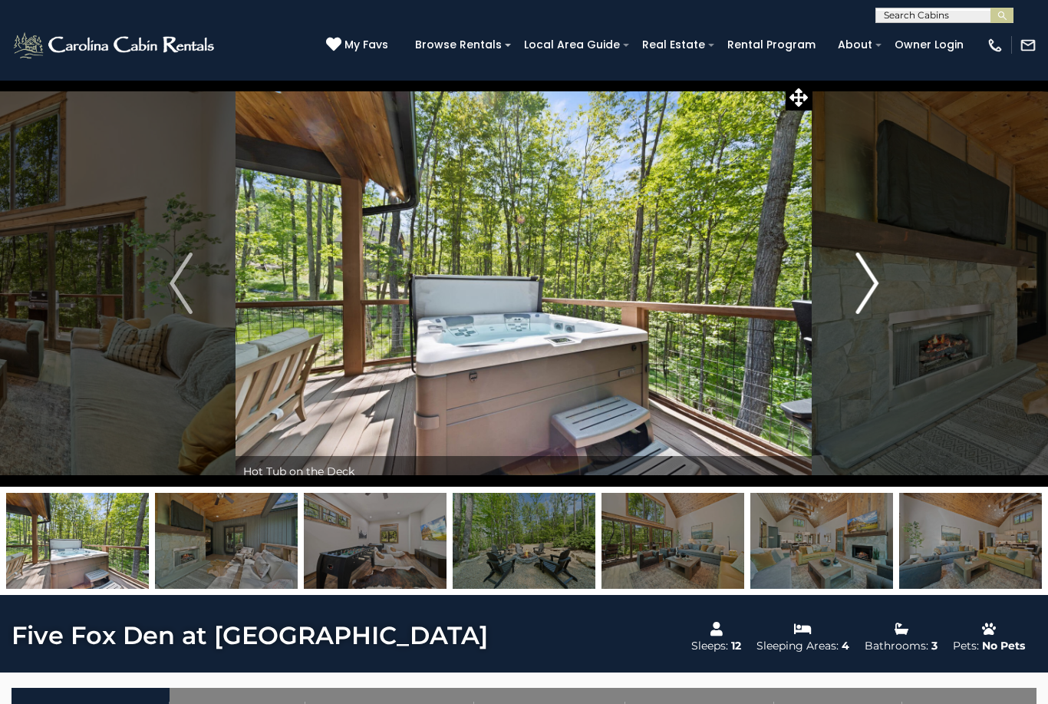
click at [852, 300] on button "Next" at bounding box center [867, 283] width 109 height 407
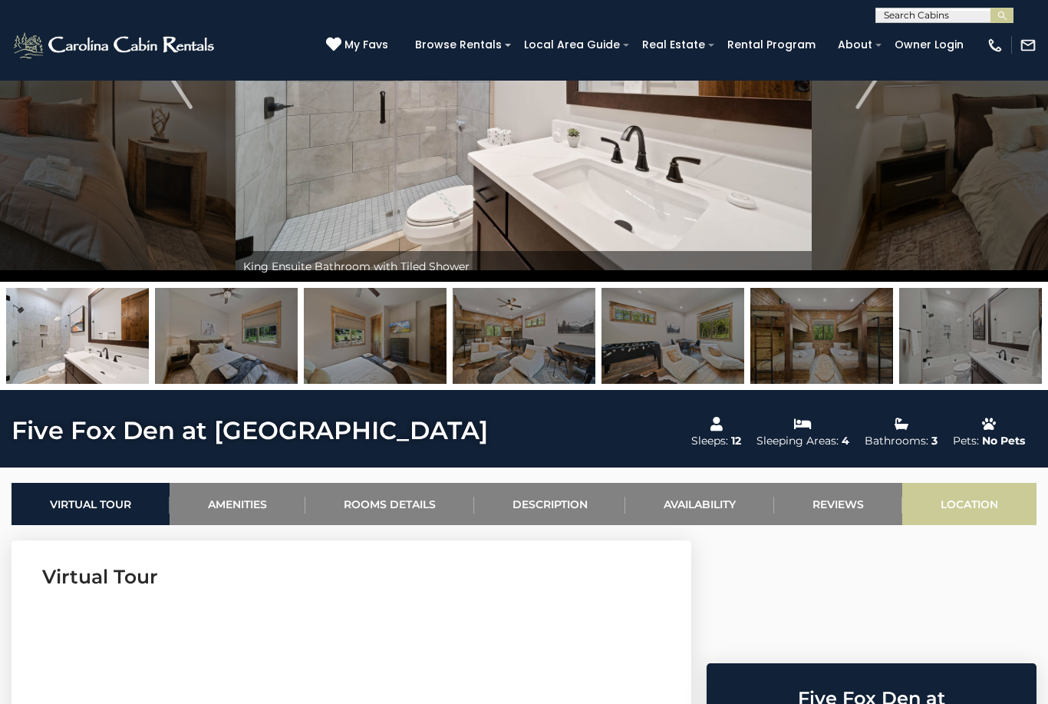
click at [971, 505] on link "Location" at bounding box center [969, 504] width 134 height 42
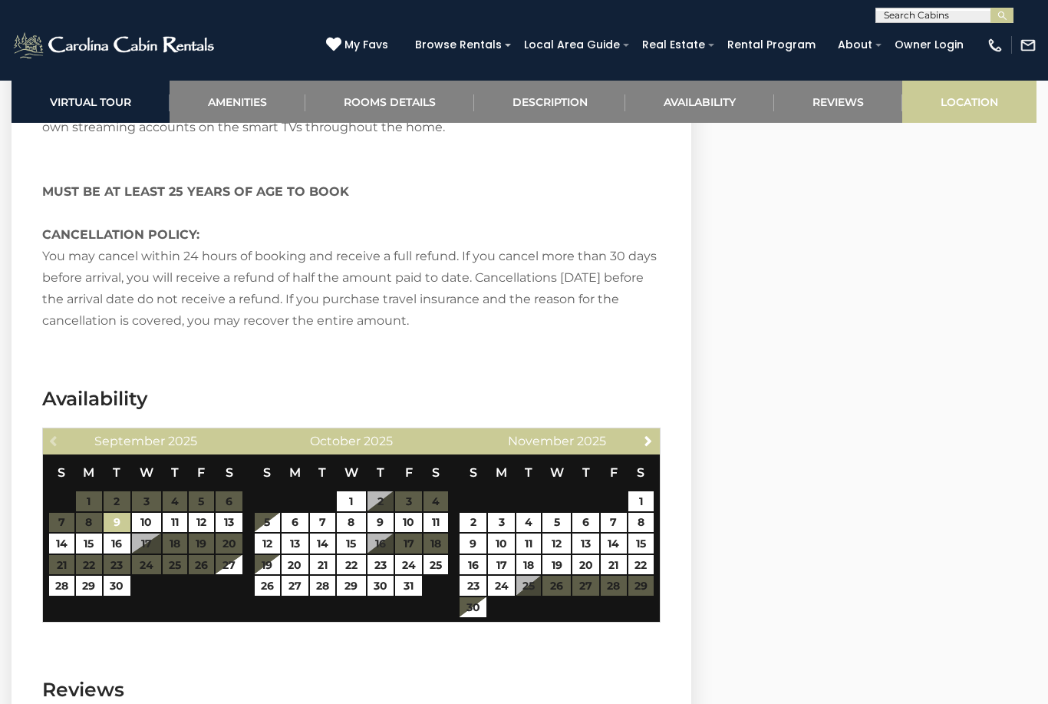
scroll to position [3380, 0]
